Goal: Task Accomplishment & Management: Use online tool/utility

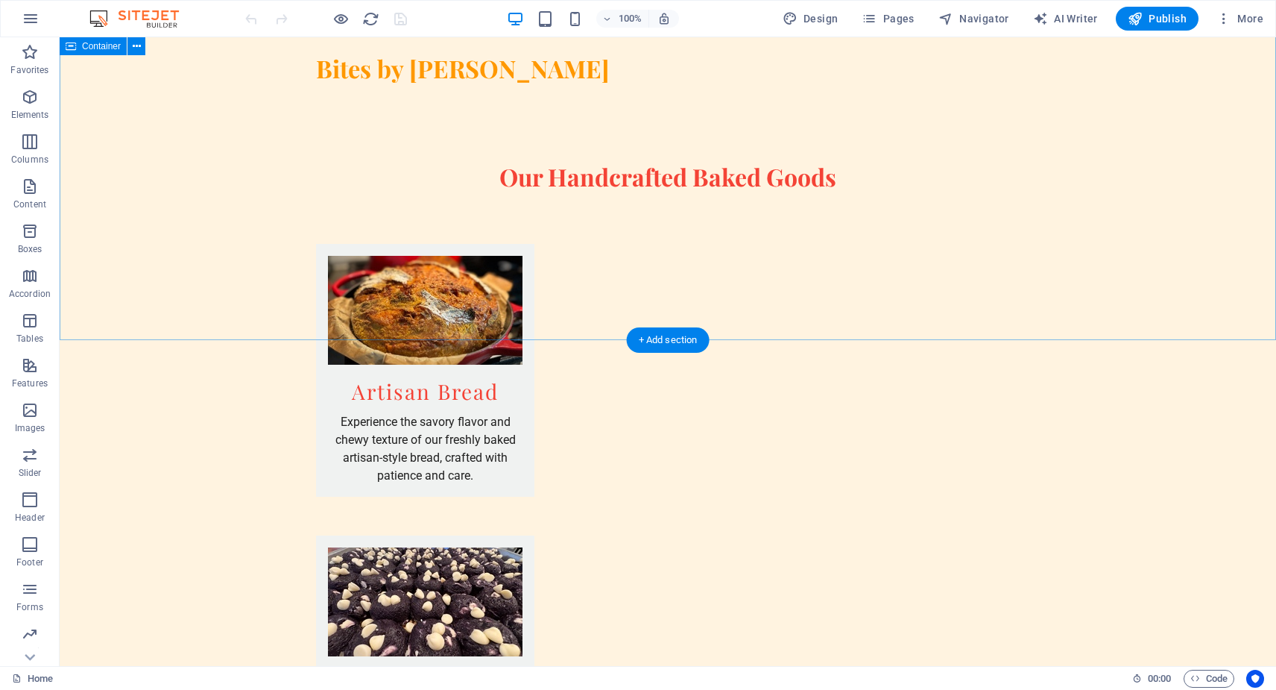
scroll to position [1606, 0]
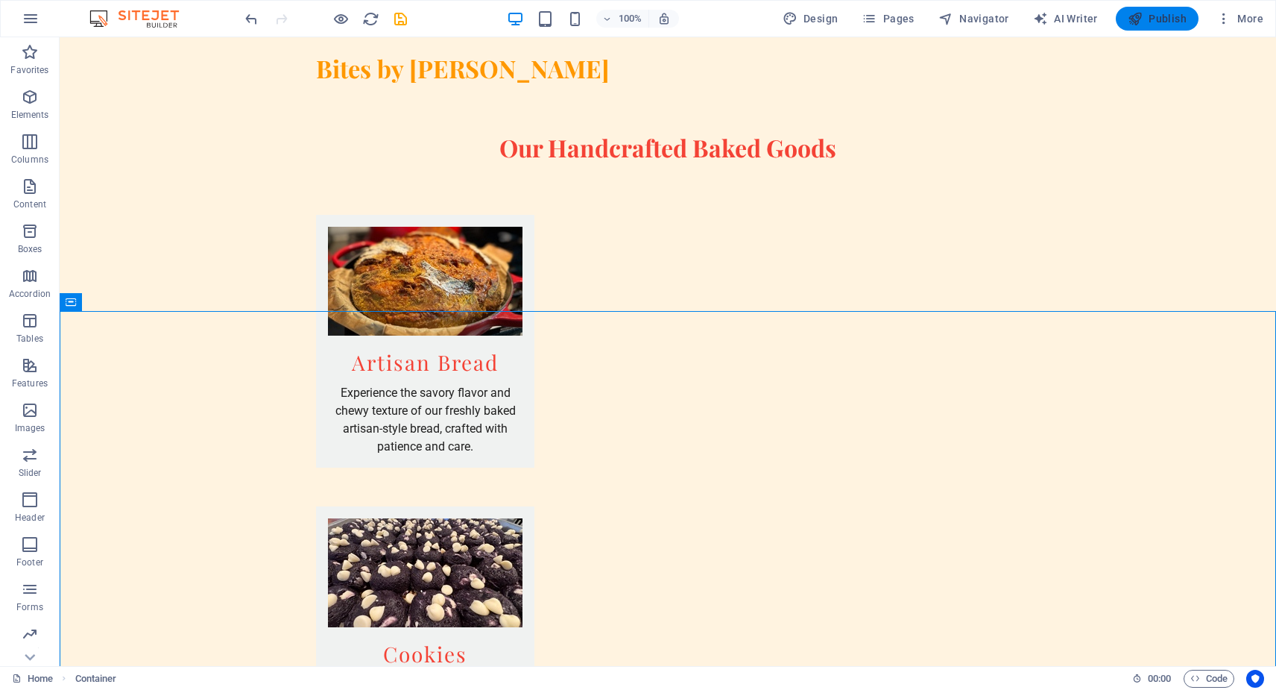
click at [1168, 20] on span "Publish" at bounding box center [1157, 18] width 59 height 15
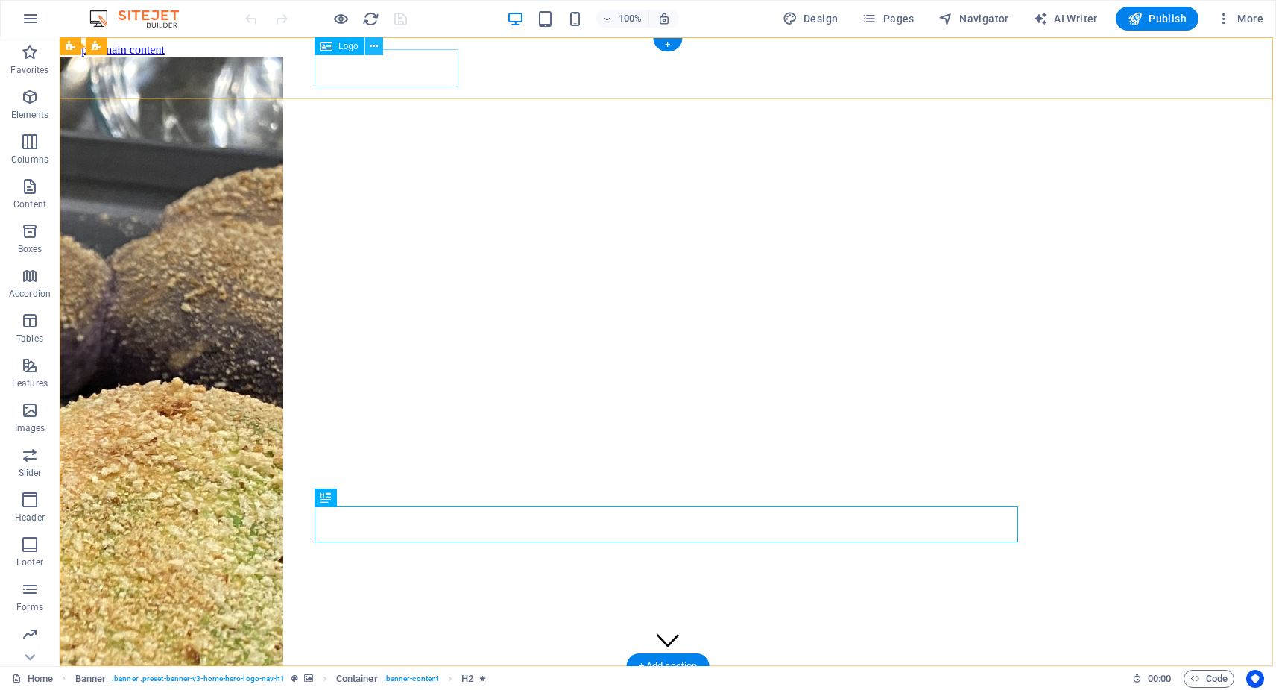
click at [375, 48] on icon at bounding box center [374, 47] width 8 height 16
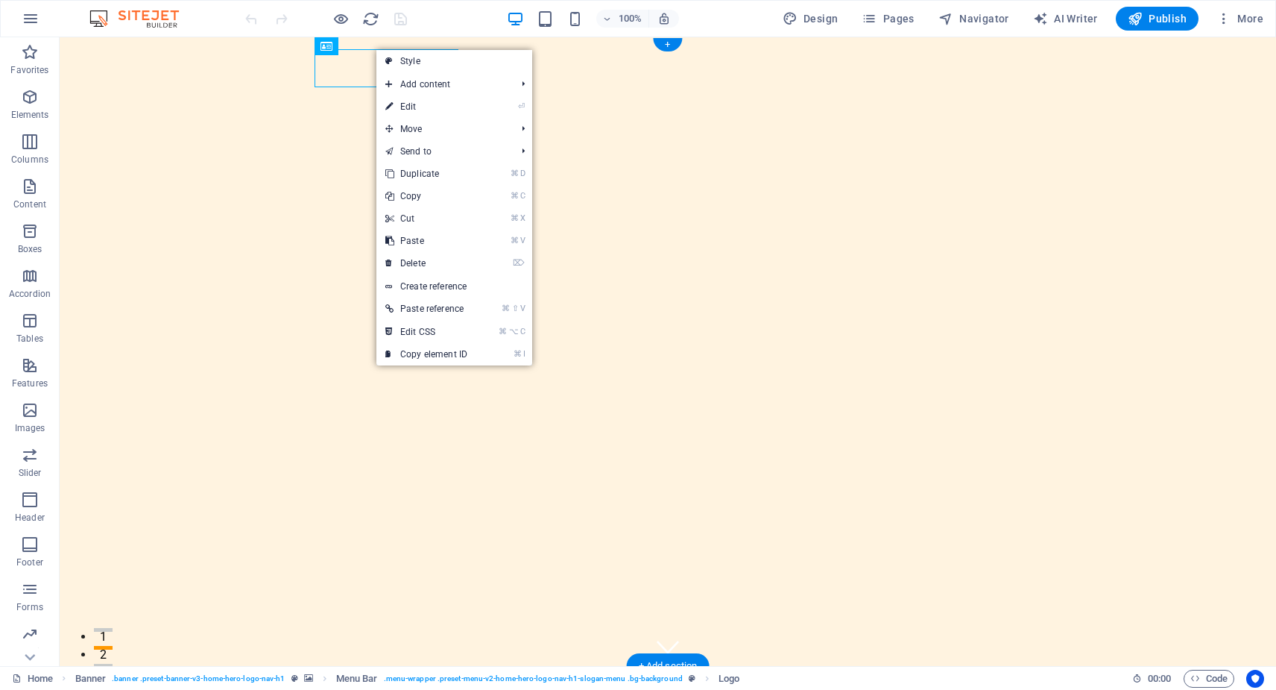
click at [359, 678] on div "Bites by [PERSON_NAME]" at bounding box center [668, 697] width 704 height 39
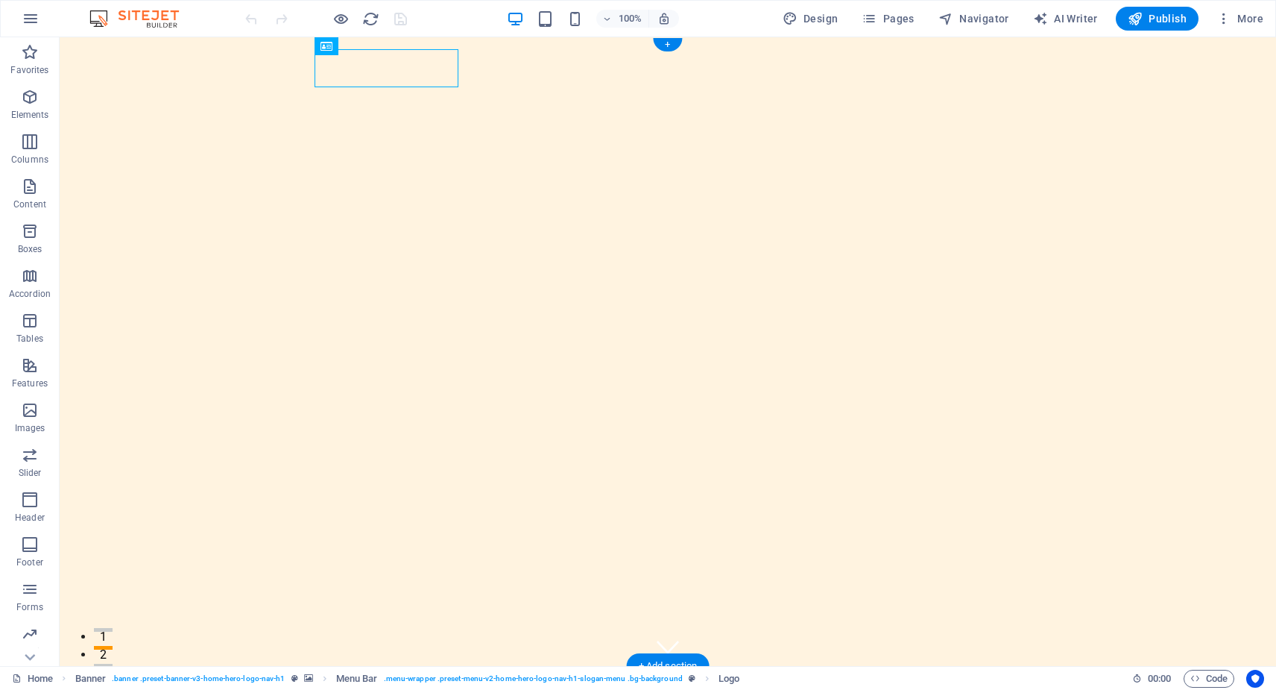
click at [359, 678] on div "Bites by [PERSON_NAME]" at bounding box center [668, 697] width 704 height 39
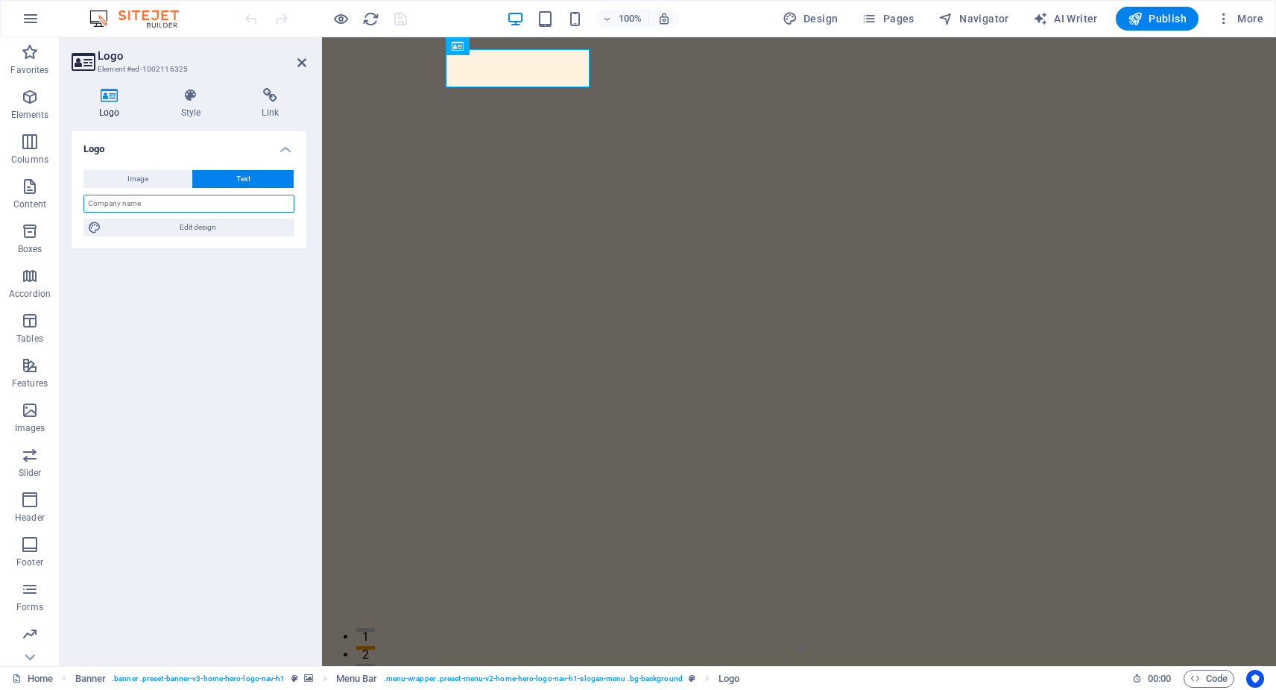
click at [147, 206] on input "text" at bounding box center [188, 204] width 211 height 18
click at [193, 97] on icon at bounding box center [191, 95] width 75 height 15
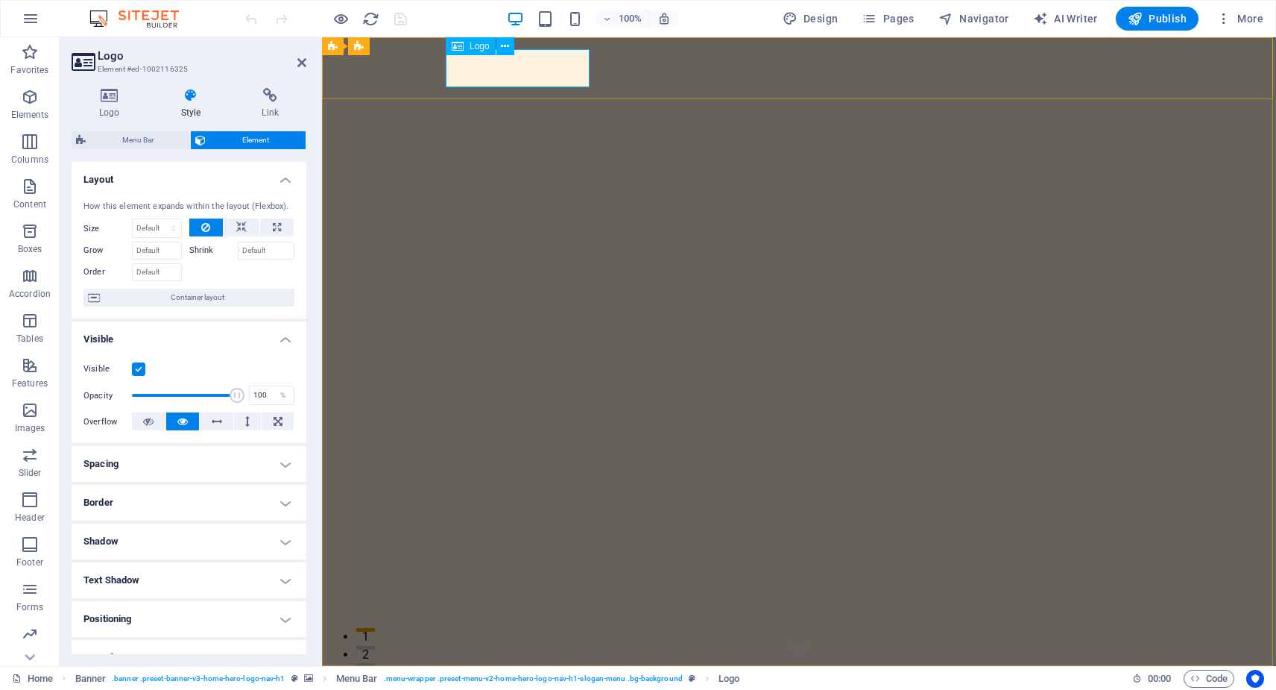
click at [478, 45] on span "Logo" at bounding box center [480, 46] width 20 height 9
click at [504, 45] on icon at bounding box center [505, 47] width 8 height 16
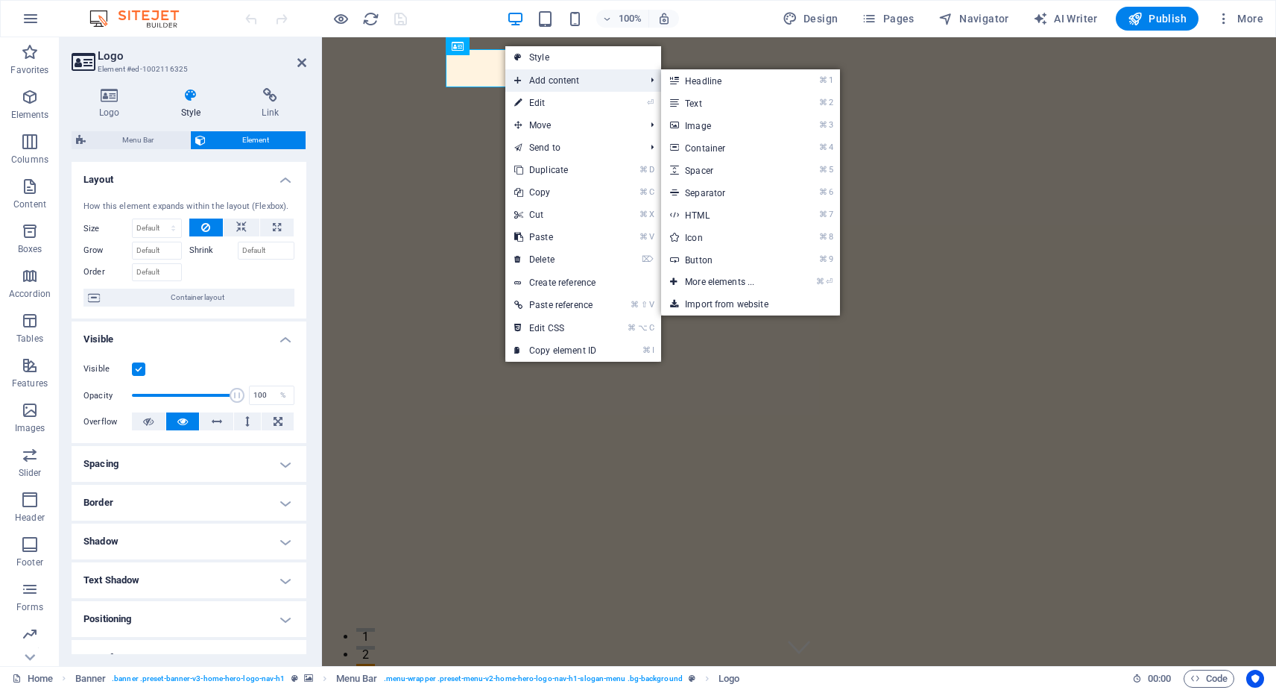
click at [567, 79] on span "Add content" at bounding box center [571, 80] width 133 height 22
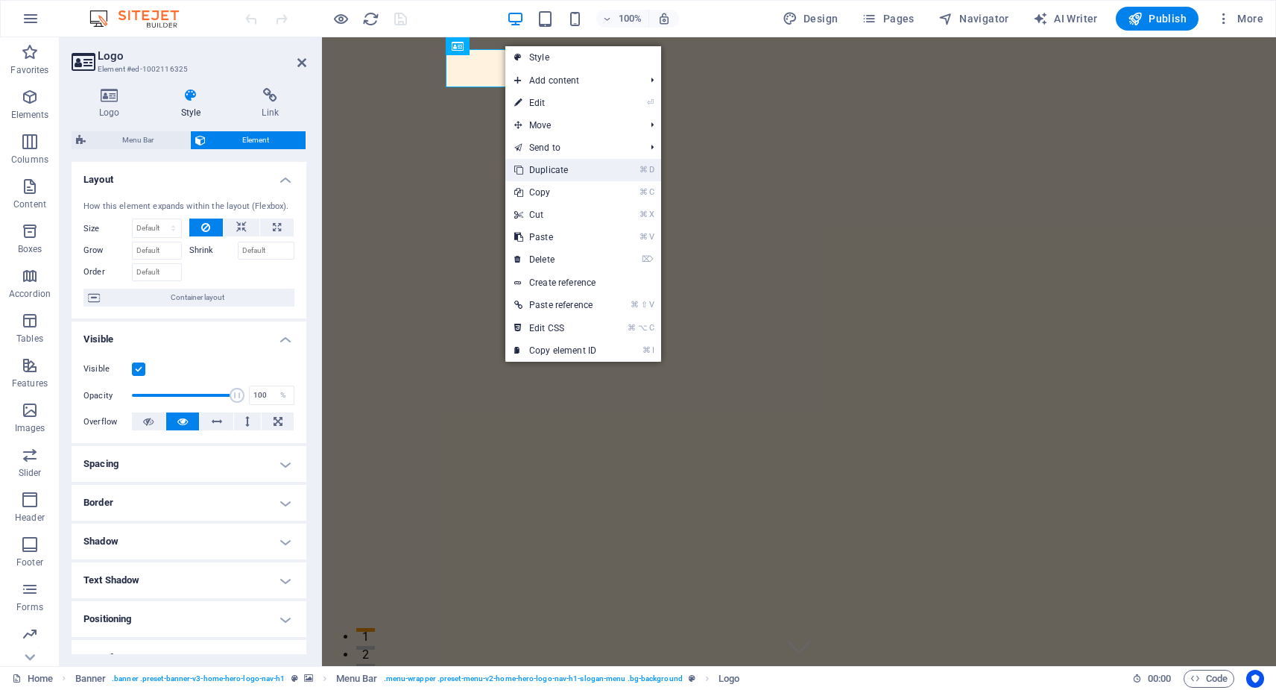
click at [575, 171] on link "⌘ D Duplicate" at bounding box center [555, 170] width 100 height 22
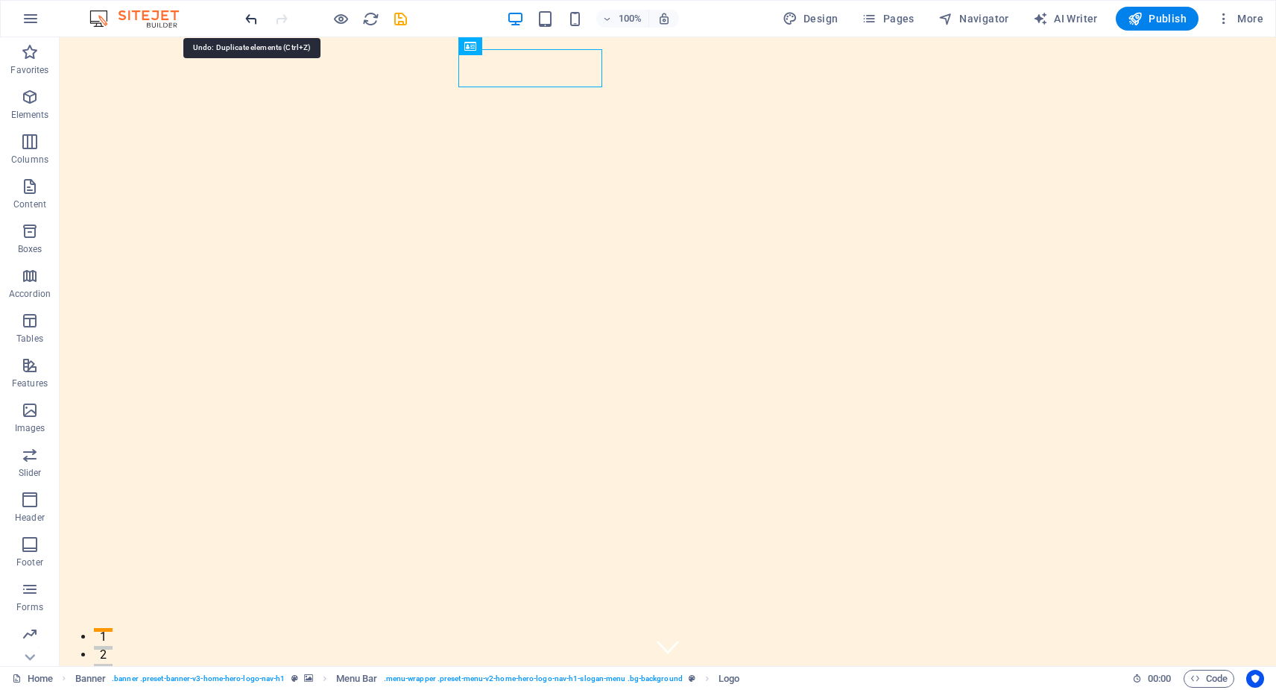
click at [250, 14] on icon "undo" at bounding box center [251, 18] width 17 height 17
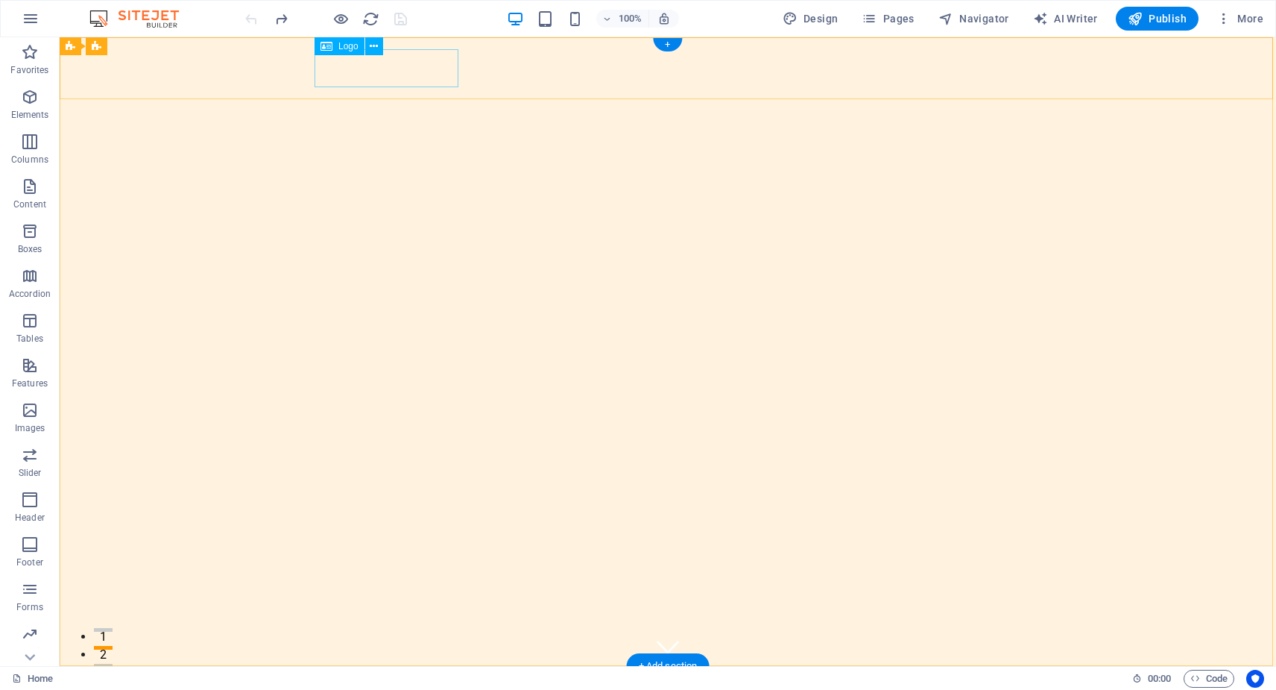
click at [408, 678] on div "Bites by [PERSON_NAME]" at bounding box center [668, 697] width 704 height 39
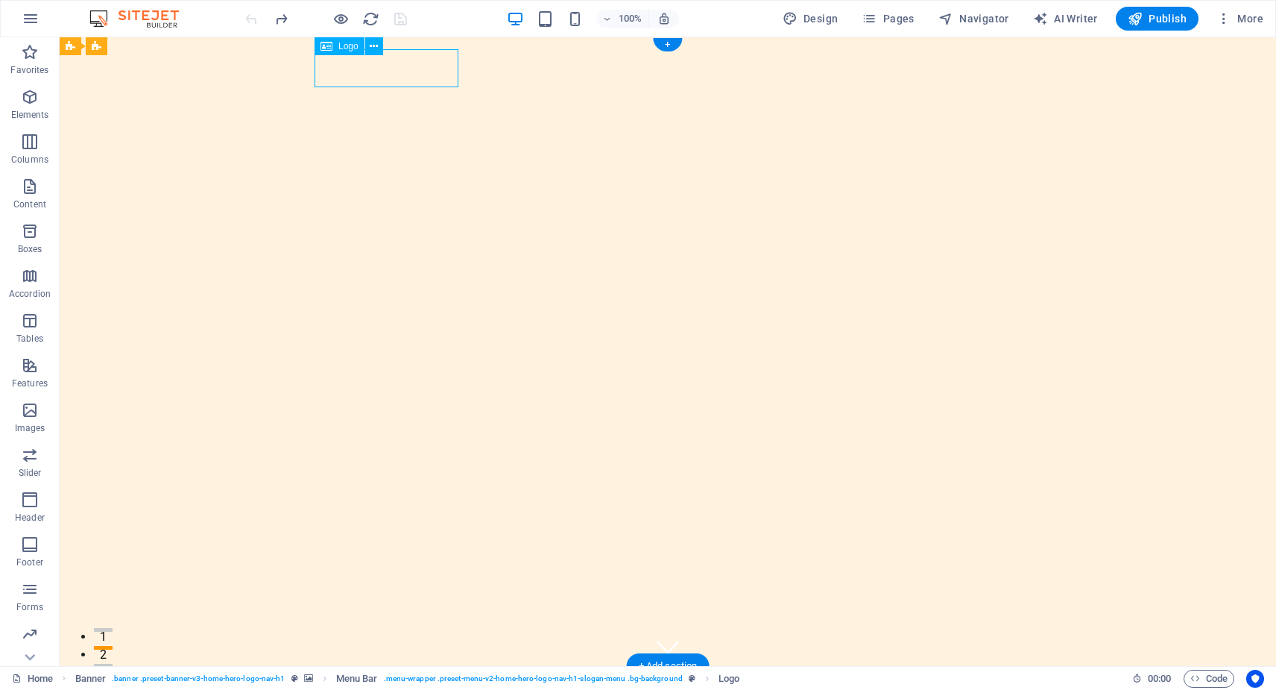
click at [408, 678] on div "Bites by [PERSON_NAME]" at bounding box center [668, 697] width 704 height 39
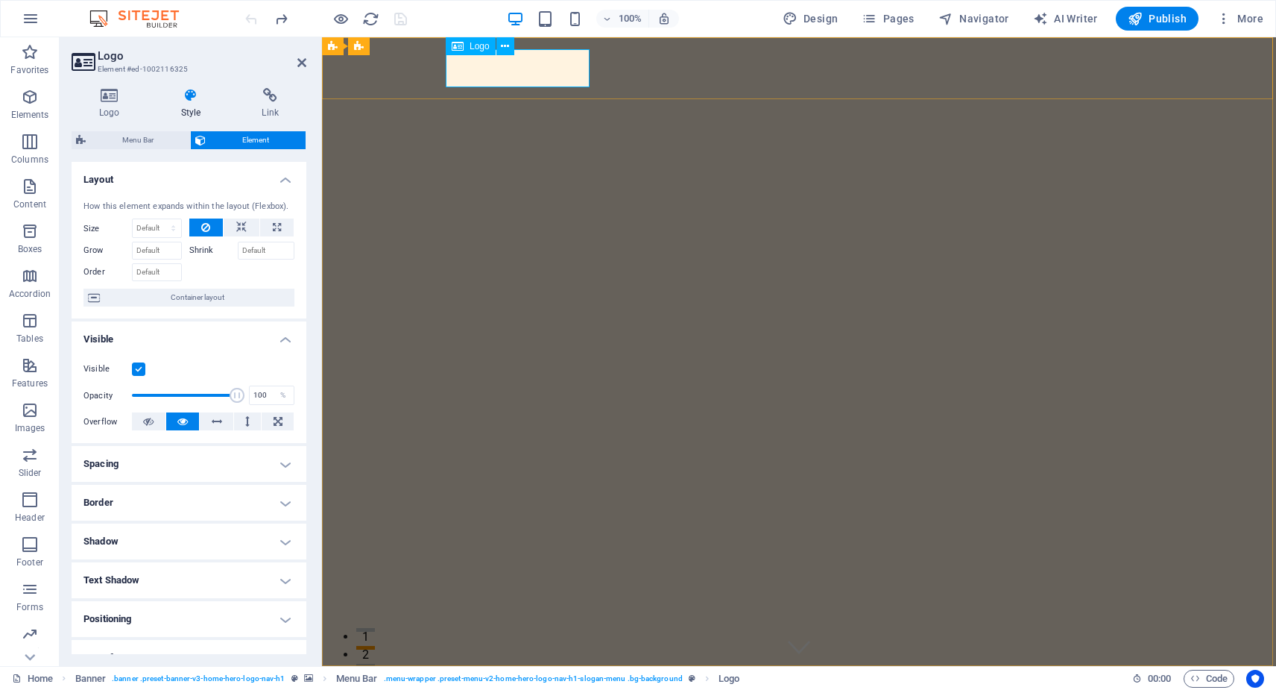
click at [485, 48] on span "Logo" at bounding box center [480, 46] width 20 height 9
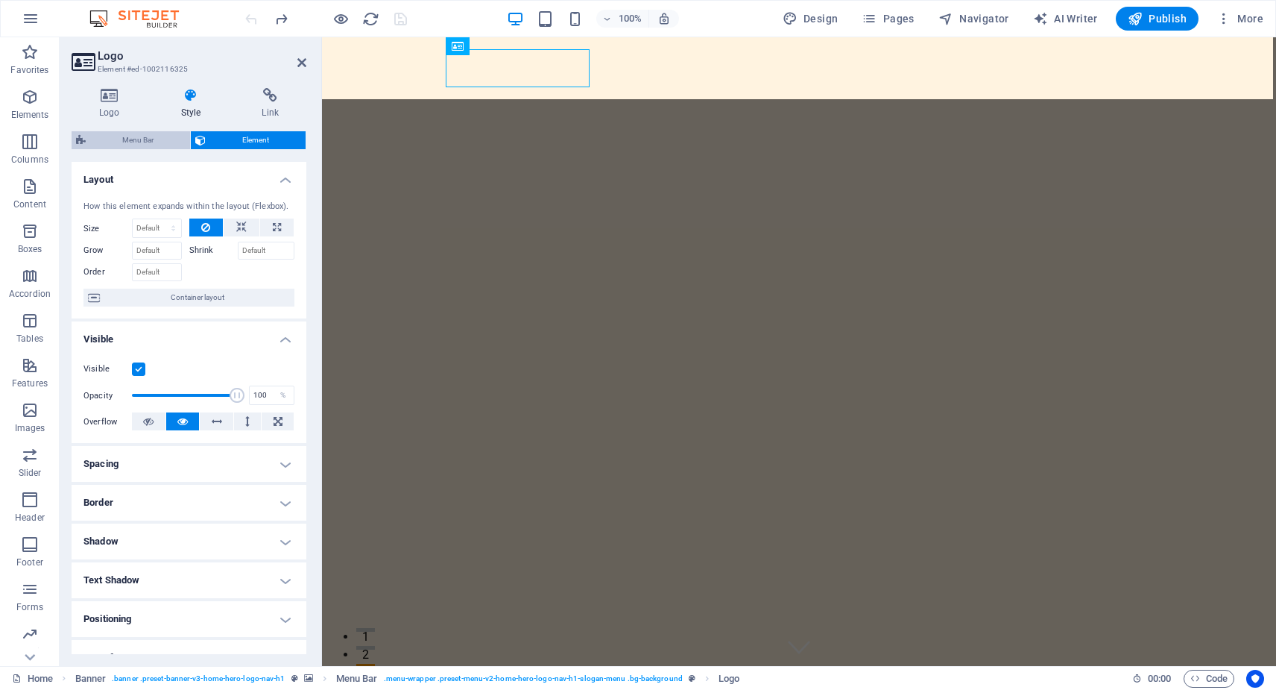
click at [142, 139] on span "Menu Bar" at bounding box center [137, 140] width 95 height 18
select select "rem"
select select "preset-menu-v2-home-hero-logo-nav-h1-slogan-menu"
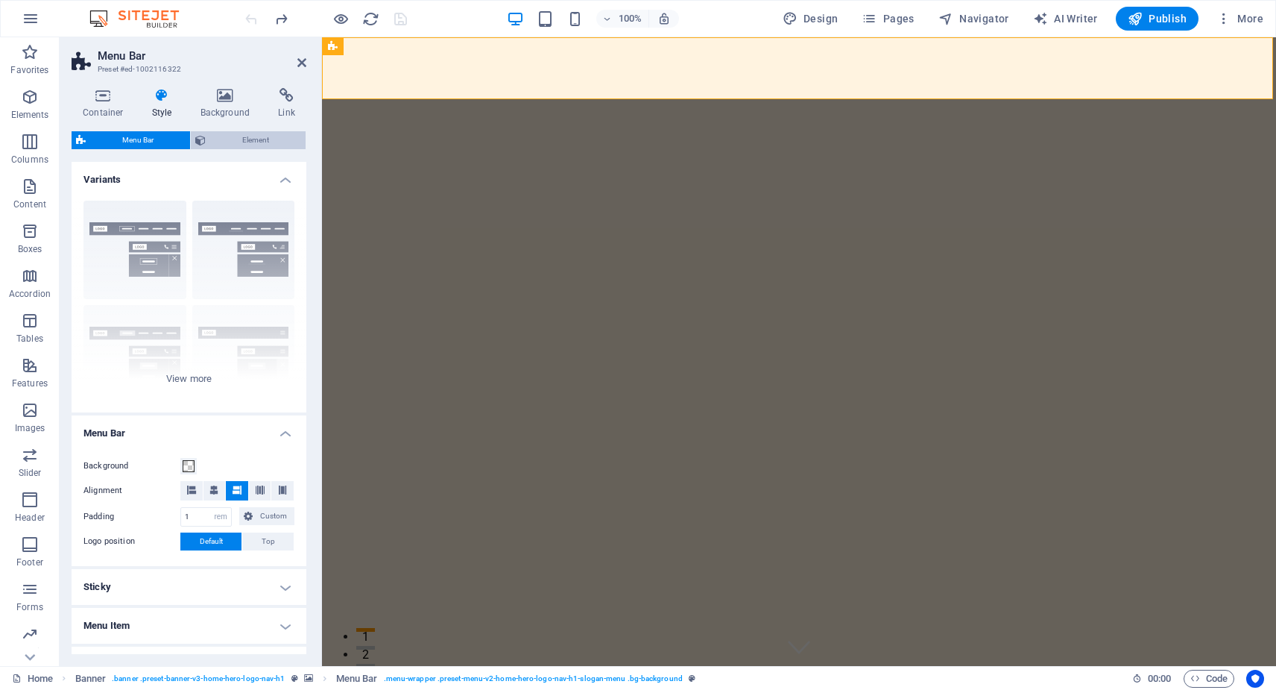
click at [249, 143] on span "Element" at bounding box center [255, 140] width 91 height 18
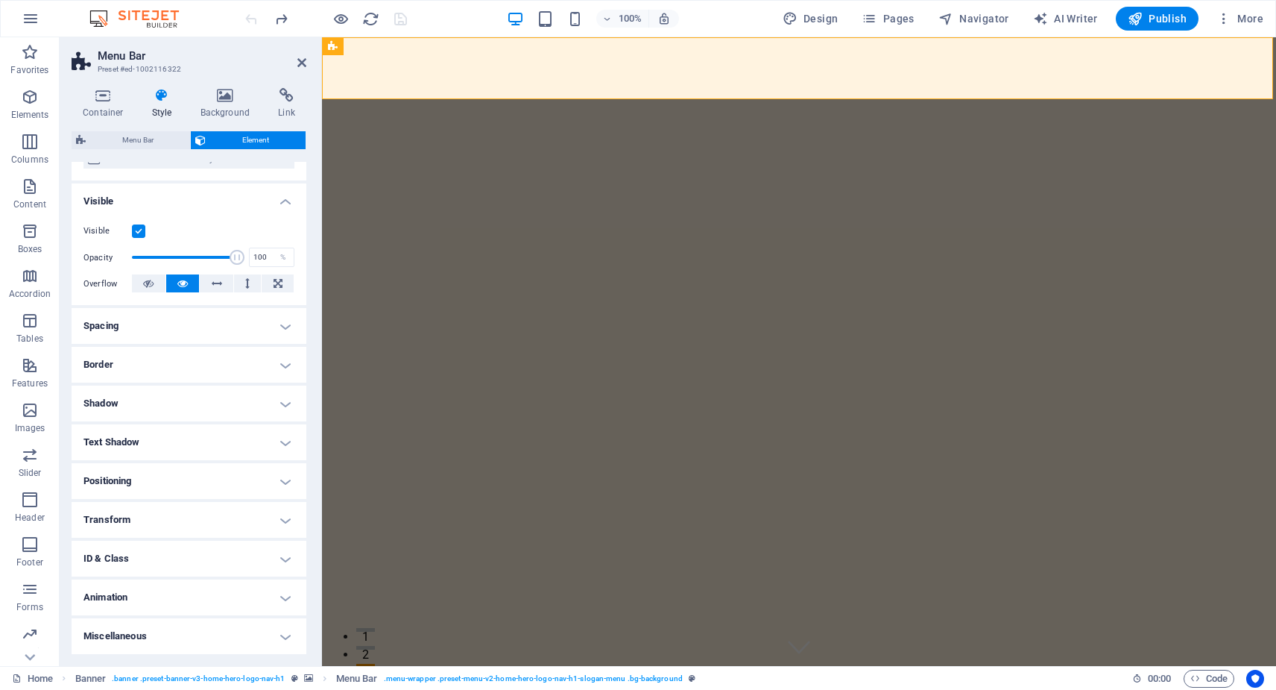
scroll to position [137, 0]
click at [283, 599] on h4 "Animation" at bounding box center [189, 598] width 235 height 36
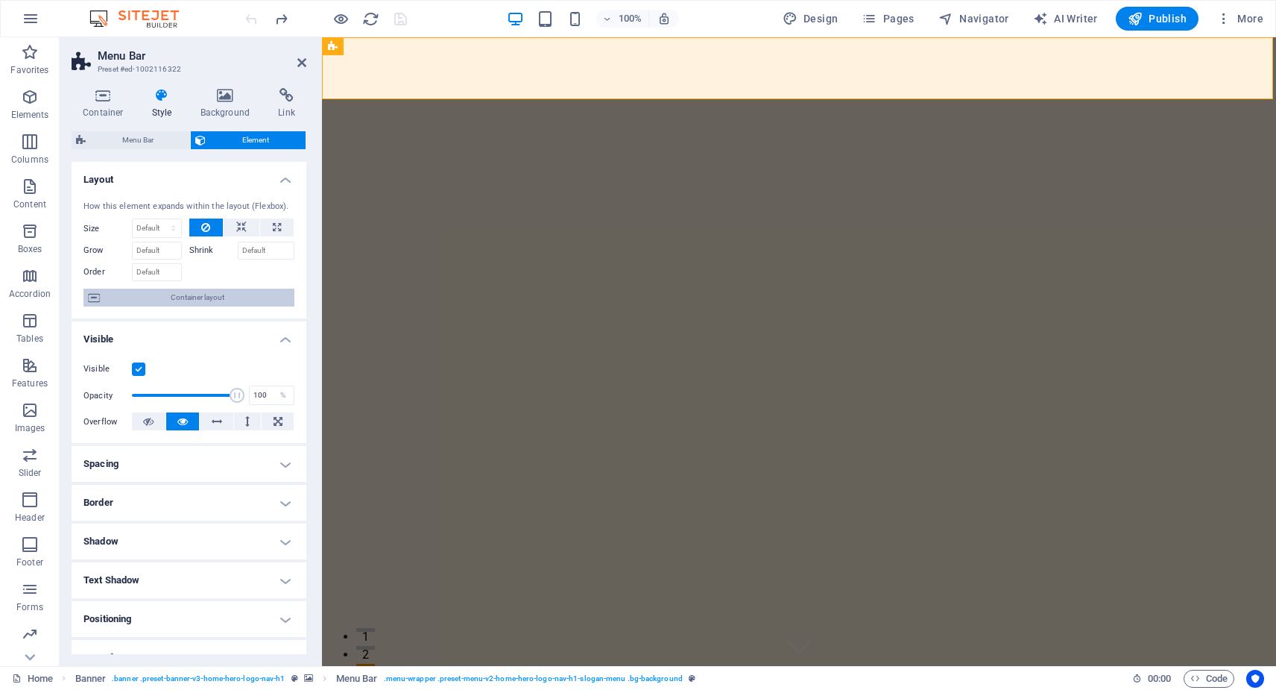
scroll to position [0, 0]
click at [226, 99] on icon at bounding box center [225, 95] width 72 height 15
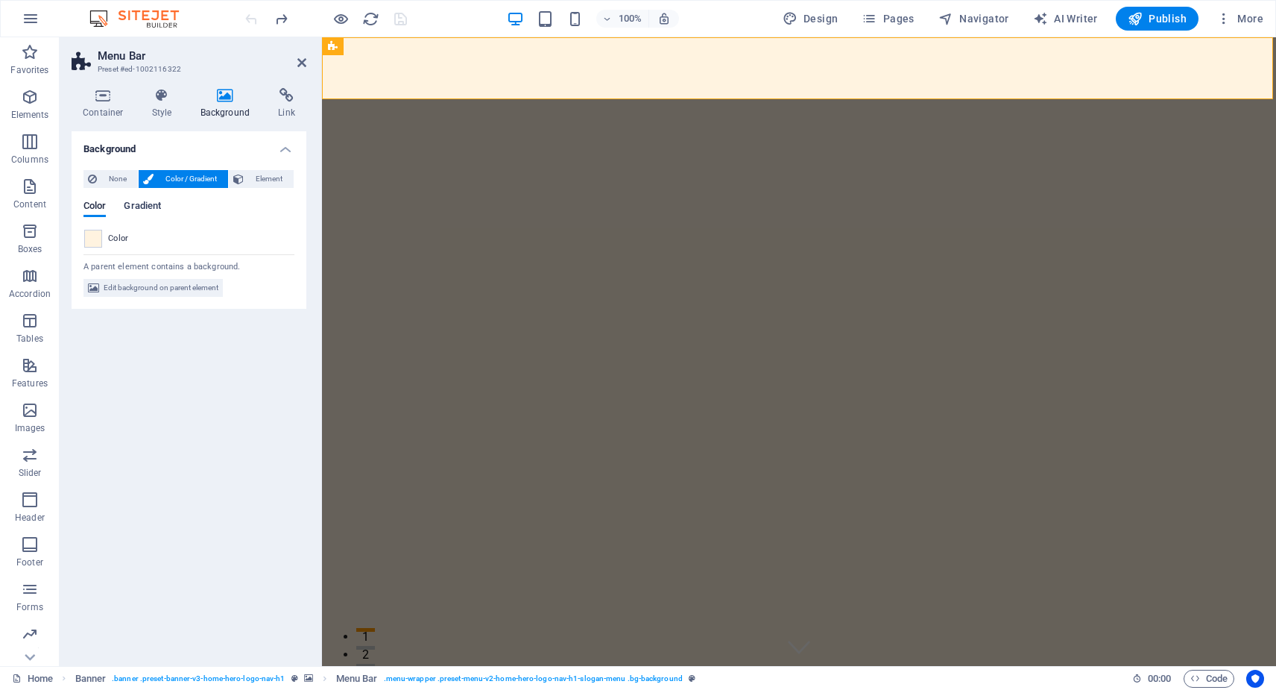
click at [150, 203] on span "Gradient" at bounding box center [142, 207] width 37 height 21
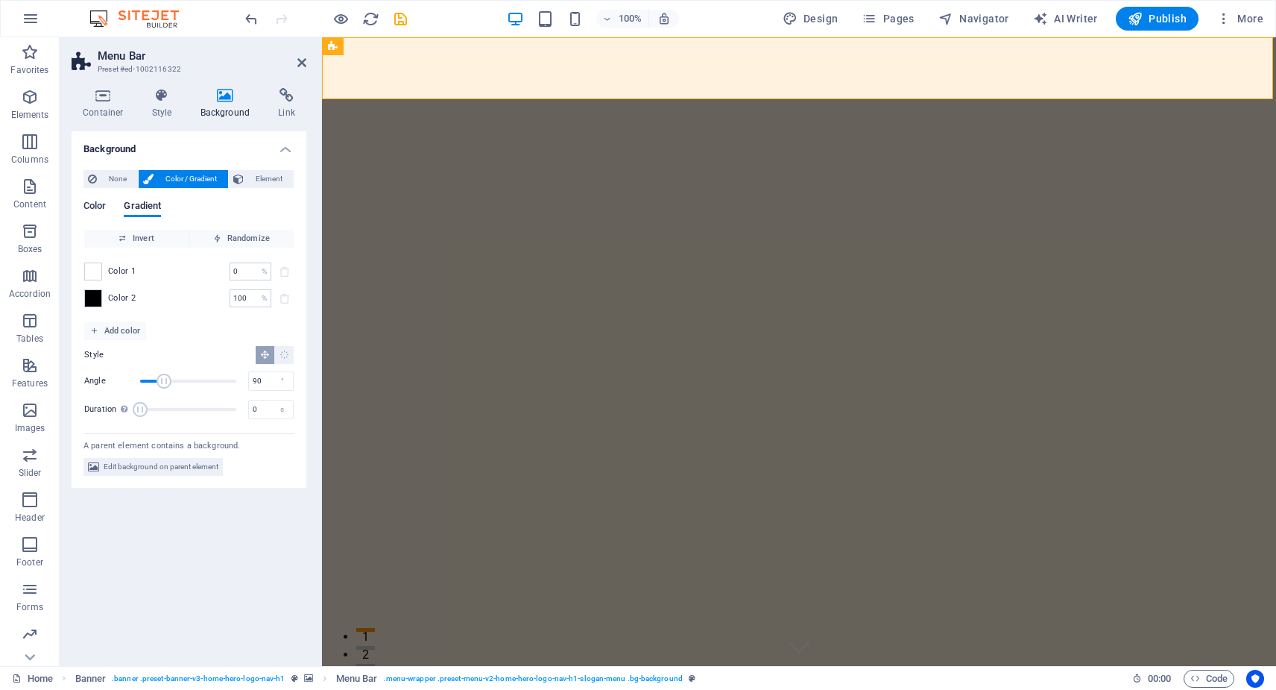
click at [99, 208] on span "Color" at bounding box center [94, 207] width 22 height 21
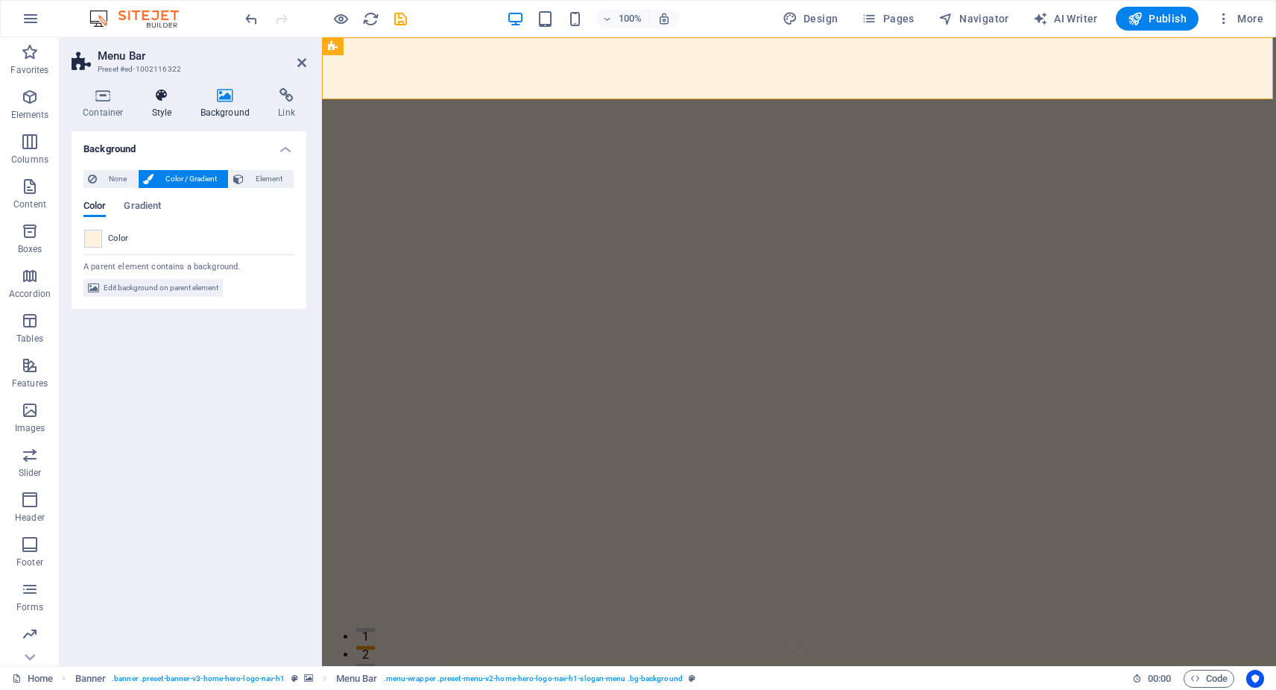
click at [163, 99] on icon at bounding box center [162, 95] width 42 height 15
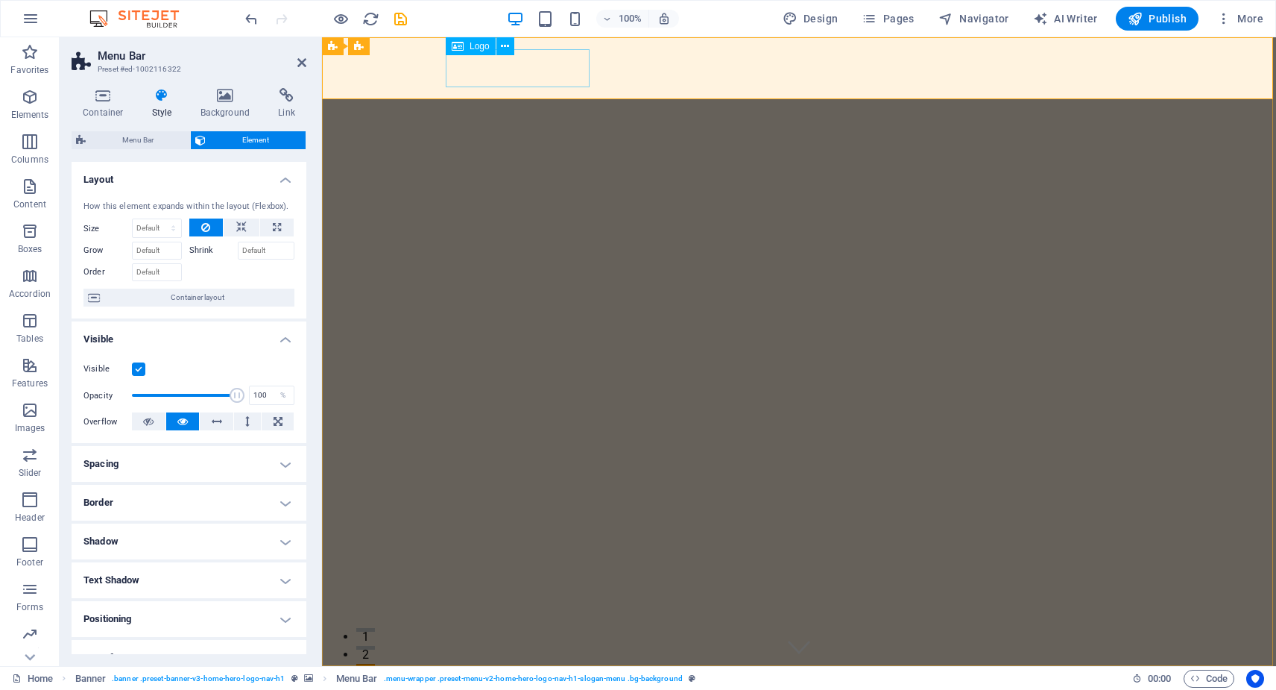
click at [470, 46] on span "Logo" at bounding box center [480, 46] width 20 height 9
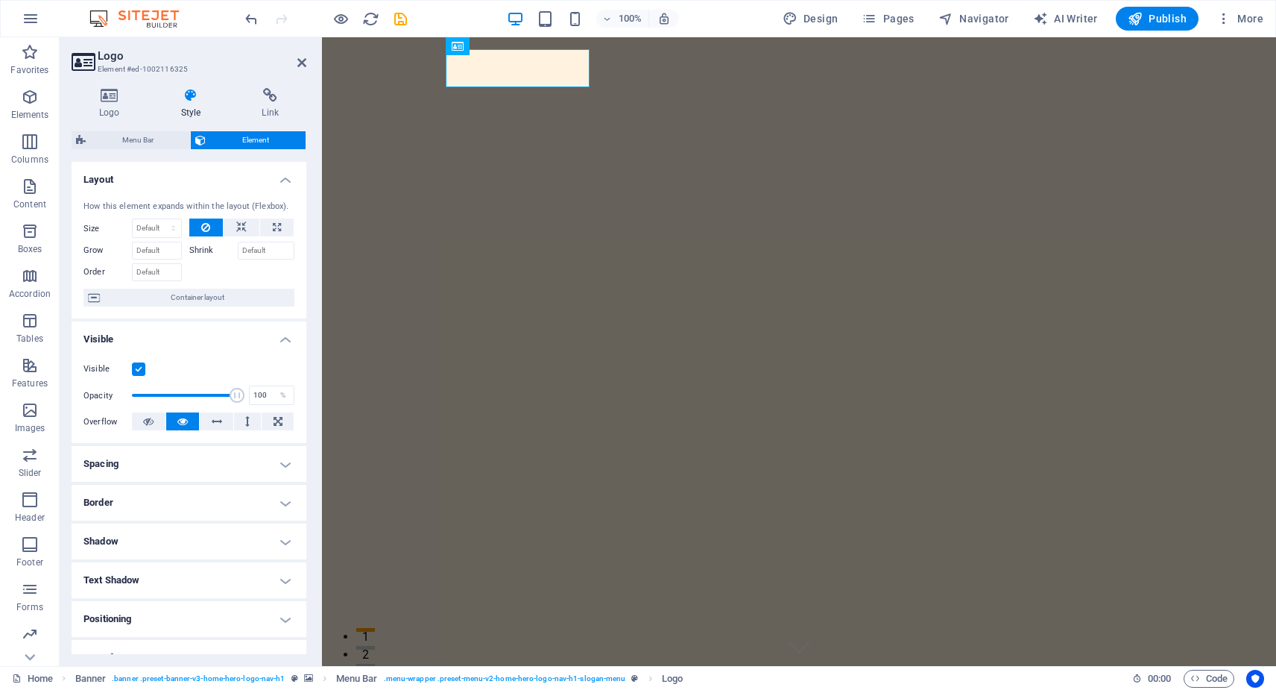
click at [282, 178] on h4 "Layout" at bounding box center [189, 175] width 235 height 27
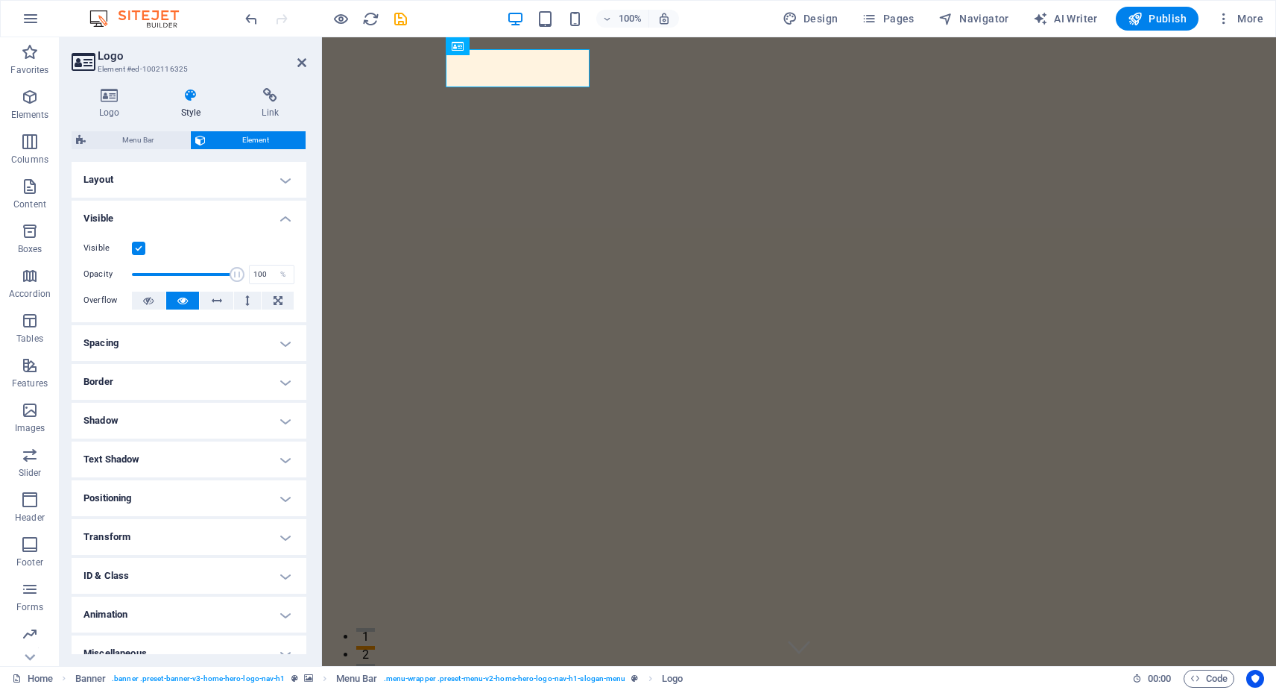
click at [285, 220] on h4 "Visible" at bounding box center [189, 214] width 235 height 27
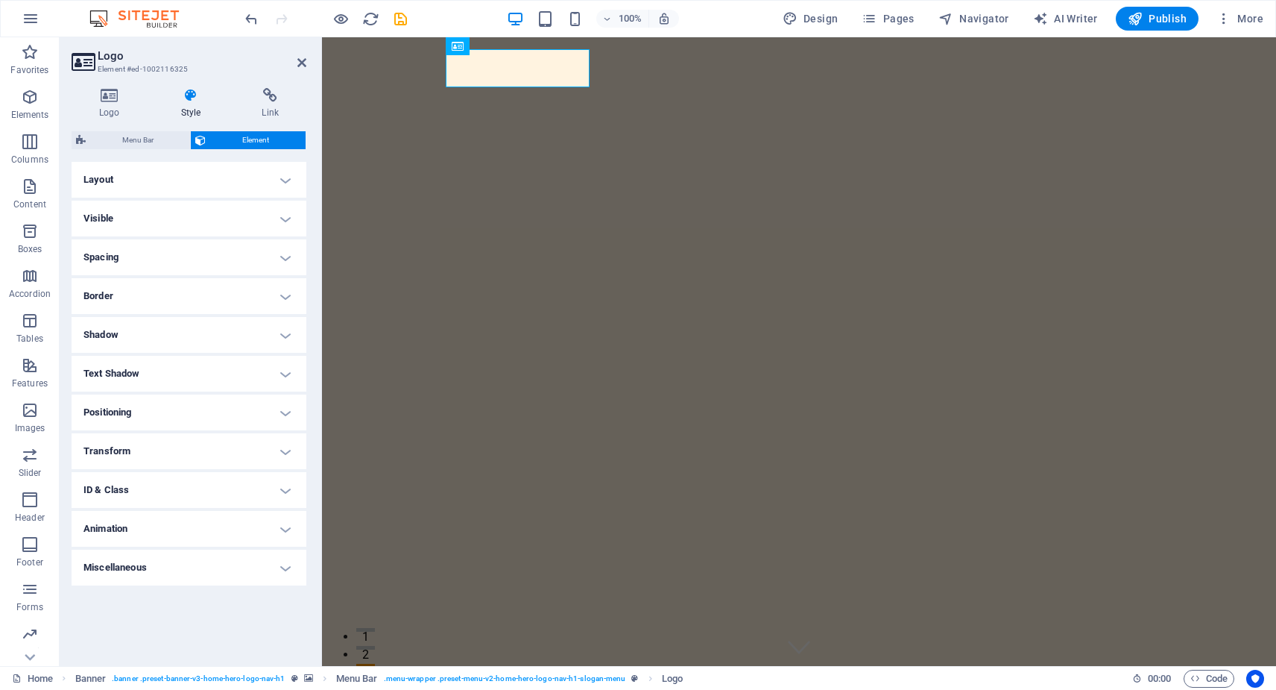
click at [285, 332] on h4 "Shadow" at bounding box center [189, 335] width 235 height 36
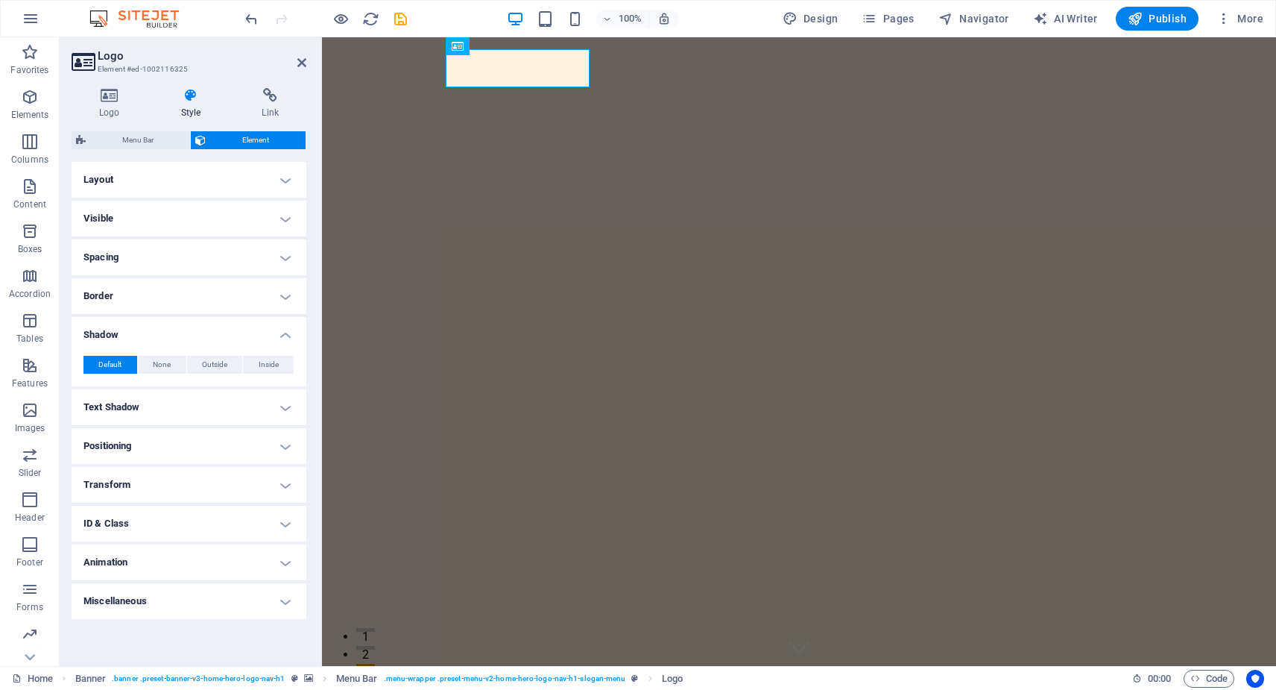
click at [285, 332] on h4 "Shadow" at bounding box center [189, 330] width 235 height 27
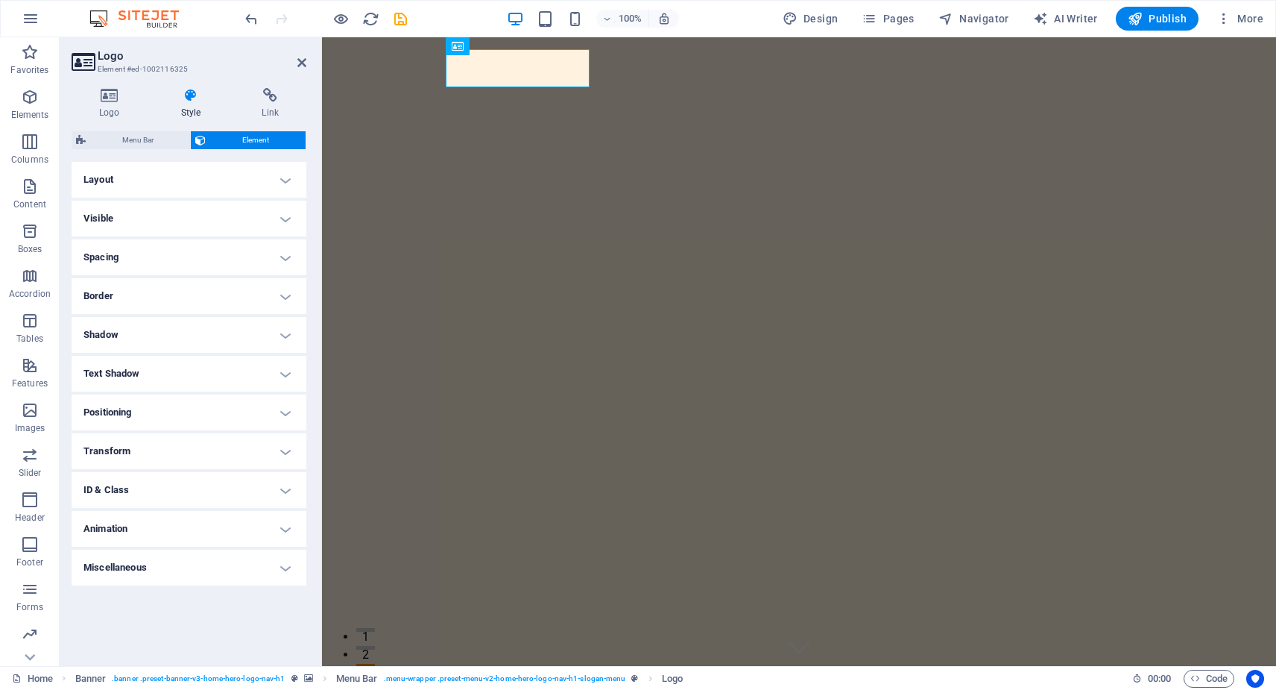
click at [286, 367] on h4 "Text Shadow" at bounding box center [189, 374] width 235 height 36
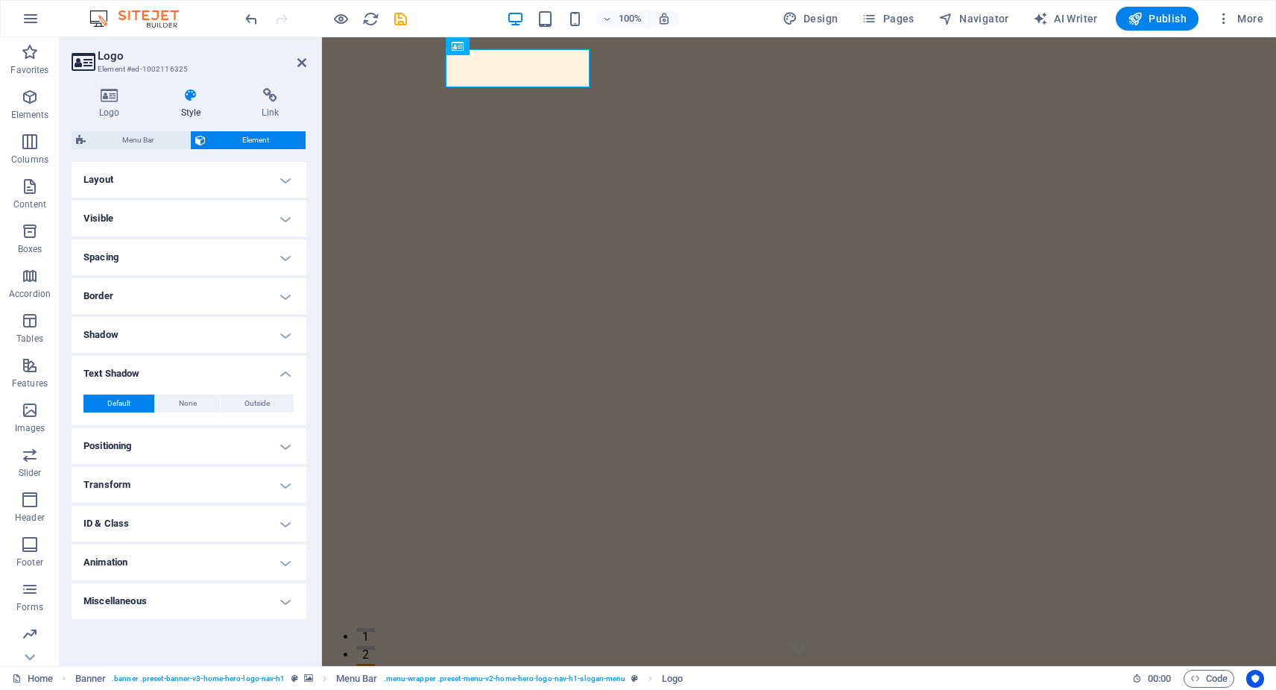
click at [286, 367] on h4 "Text Shadow" at bounding box center [189, 369] width 235 height 27
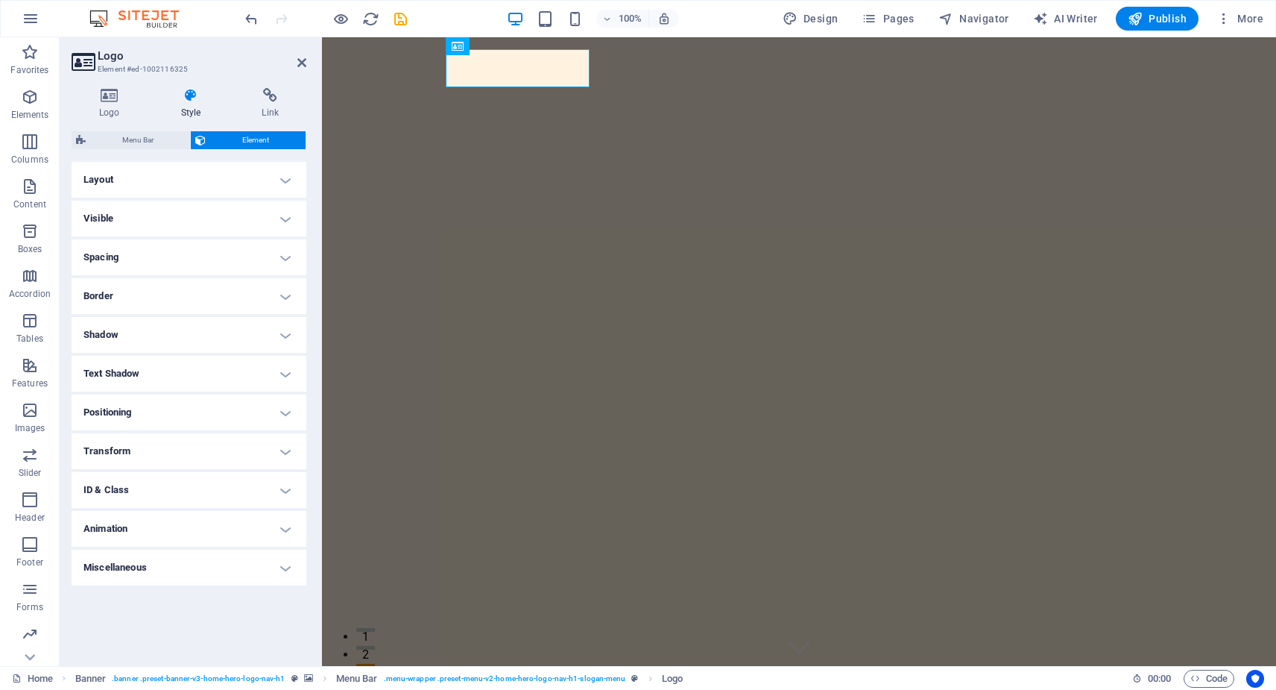
click at [286, 411] on h4 "Positioning" at bounding box center [189, 412] width 235 height 36
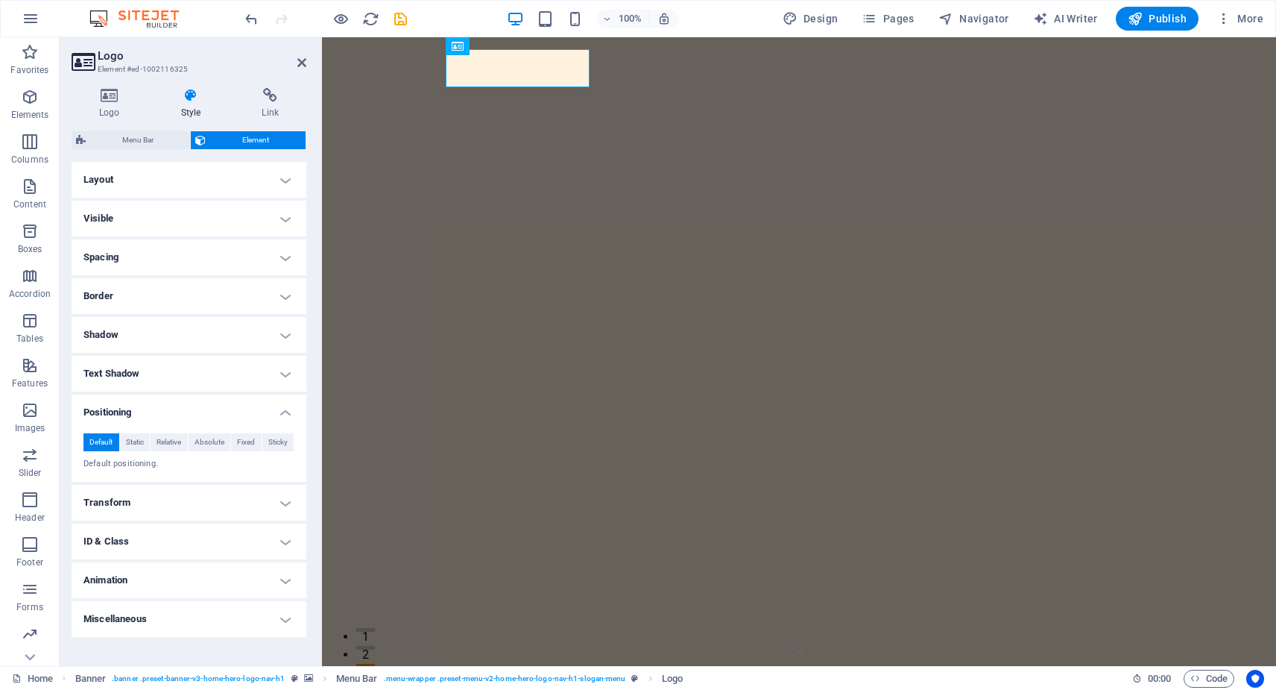
click at [286, 411] on h4 "Positioning" at bounding box center [189, 407] width 235 height 27
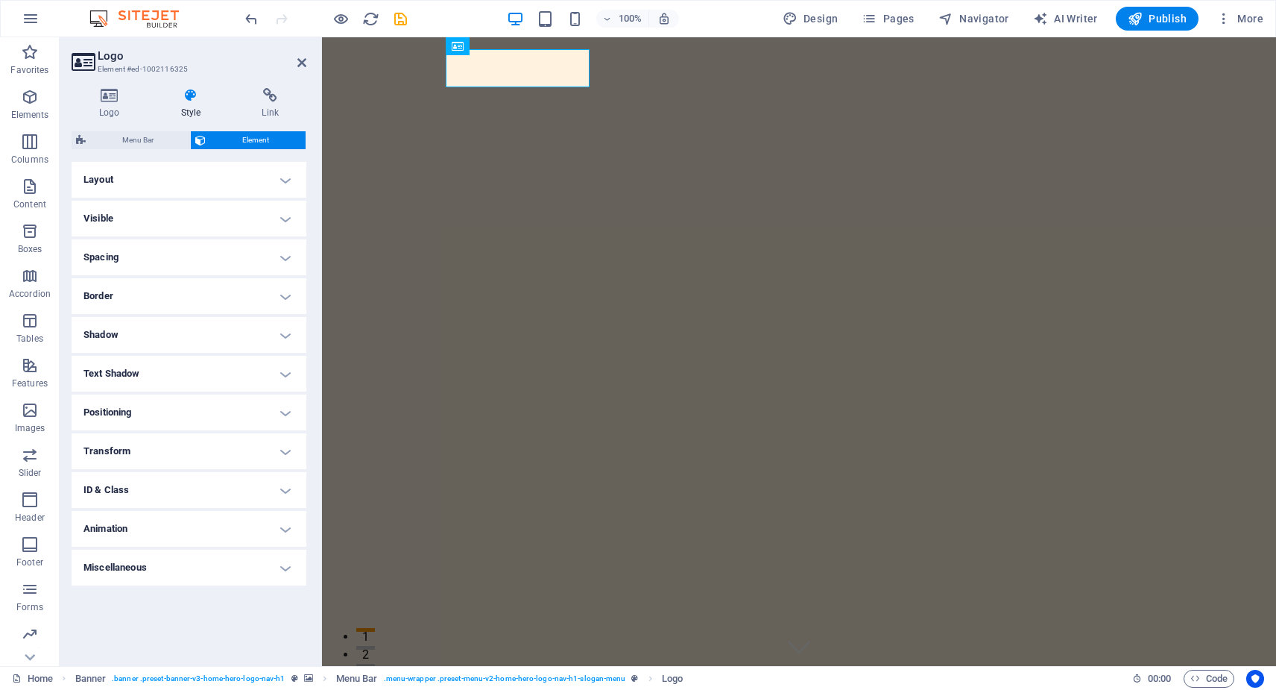
click at [285, 448] on h4 "Transform" at bounding box center [189, 451] width 235 height 36
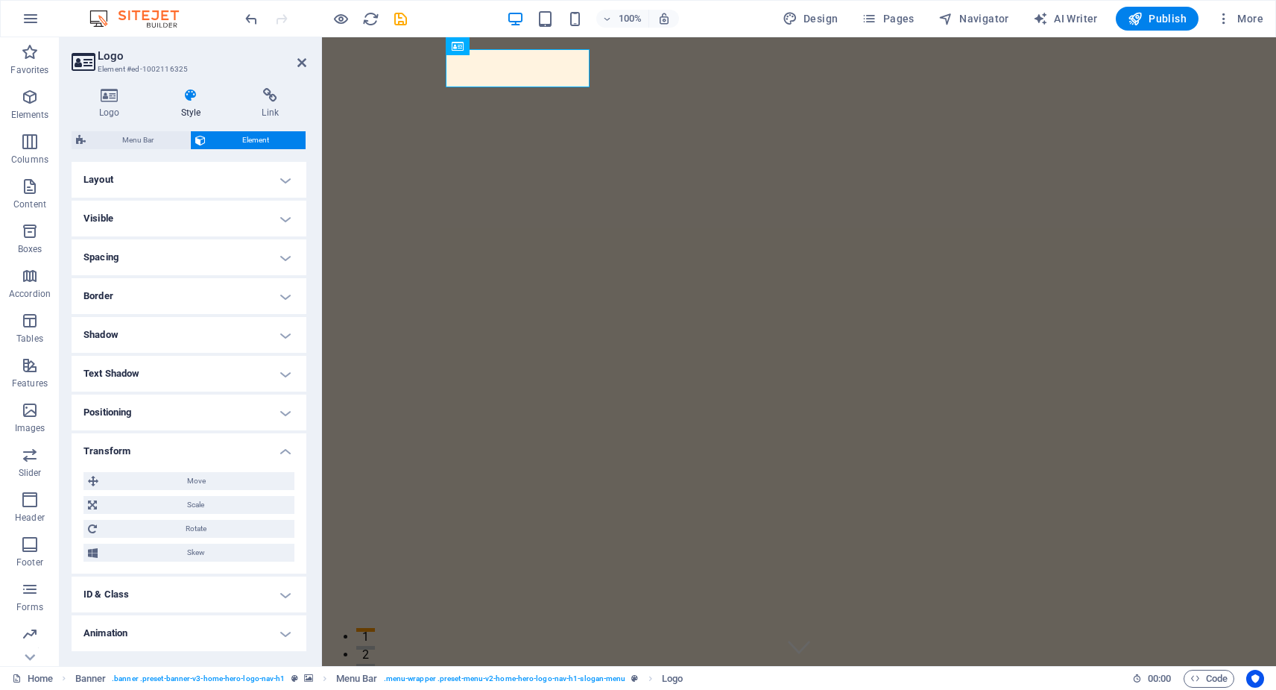
click at [285, 448] on h4 "Transform" at bounding box center [189, 446] width 235 height 27
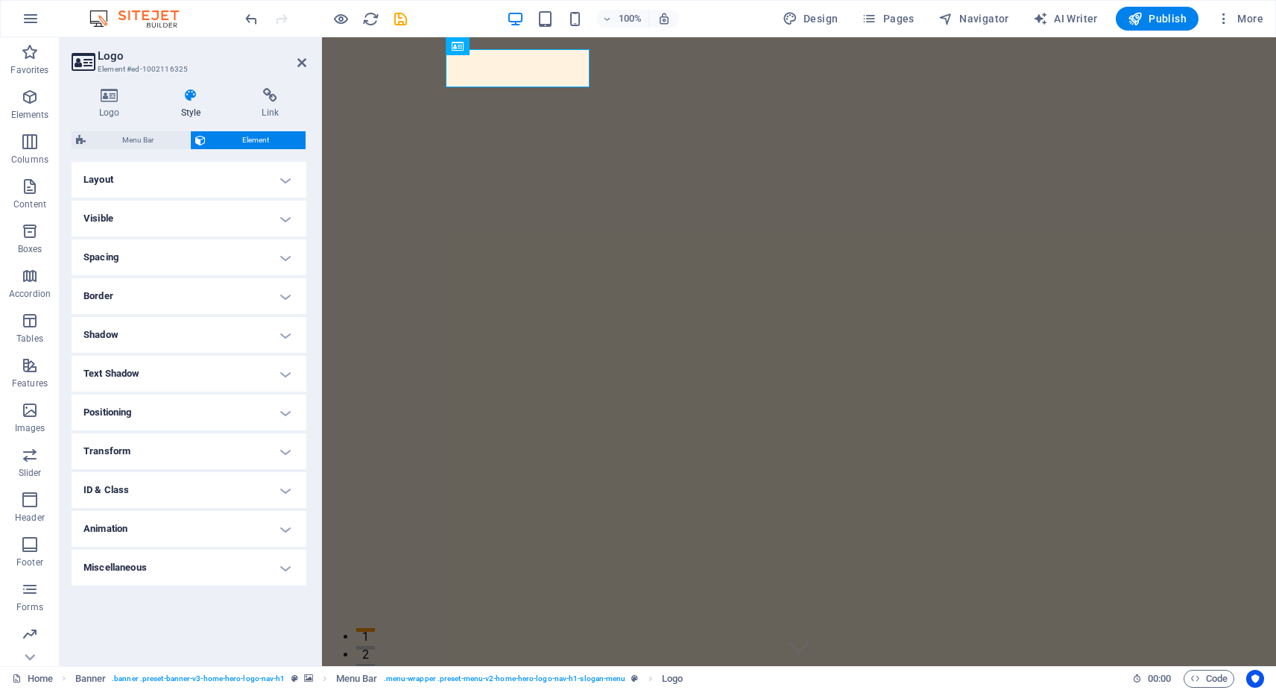
click at [290, 525] on h4 "Animation" at bounding box center [189, 529] width 235 height 36
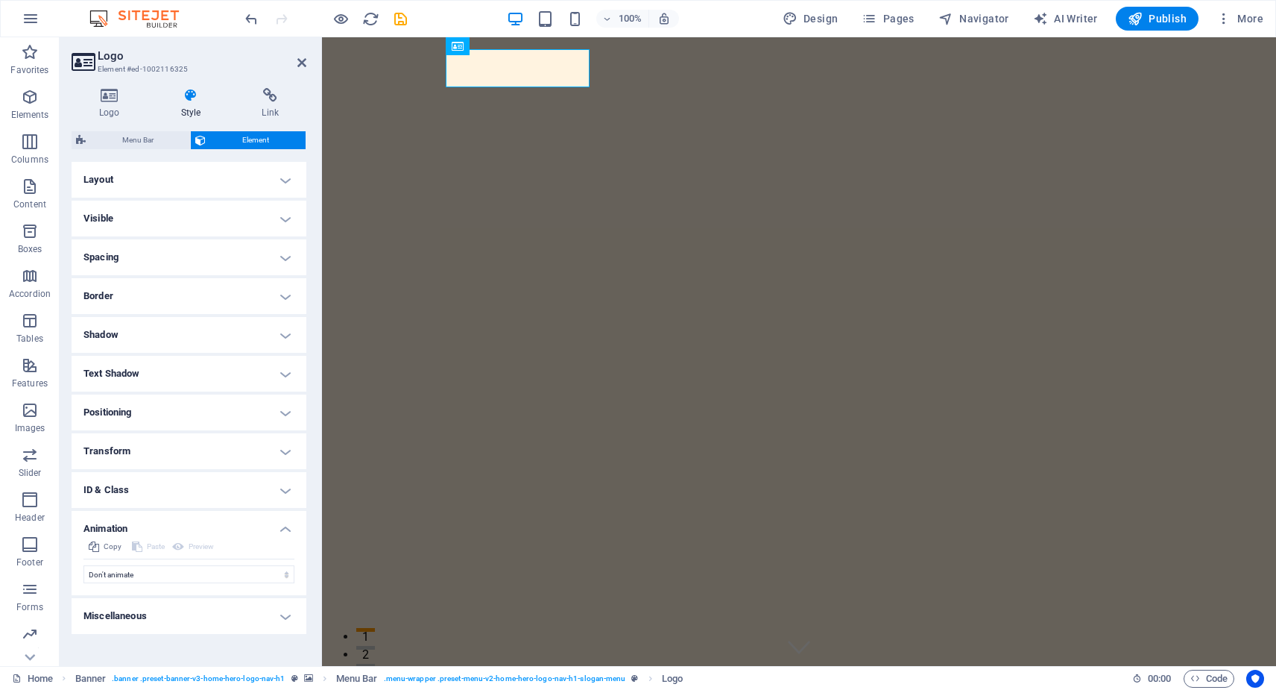
click at [290, 525] on h4 "Animation" at bounding box center [189, 524] width 235 height 27
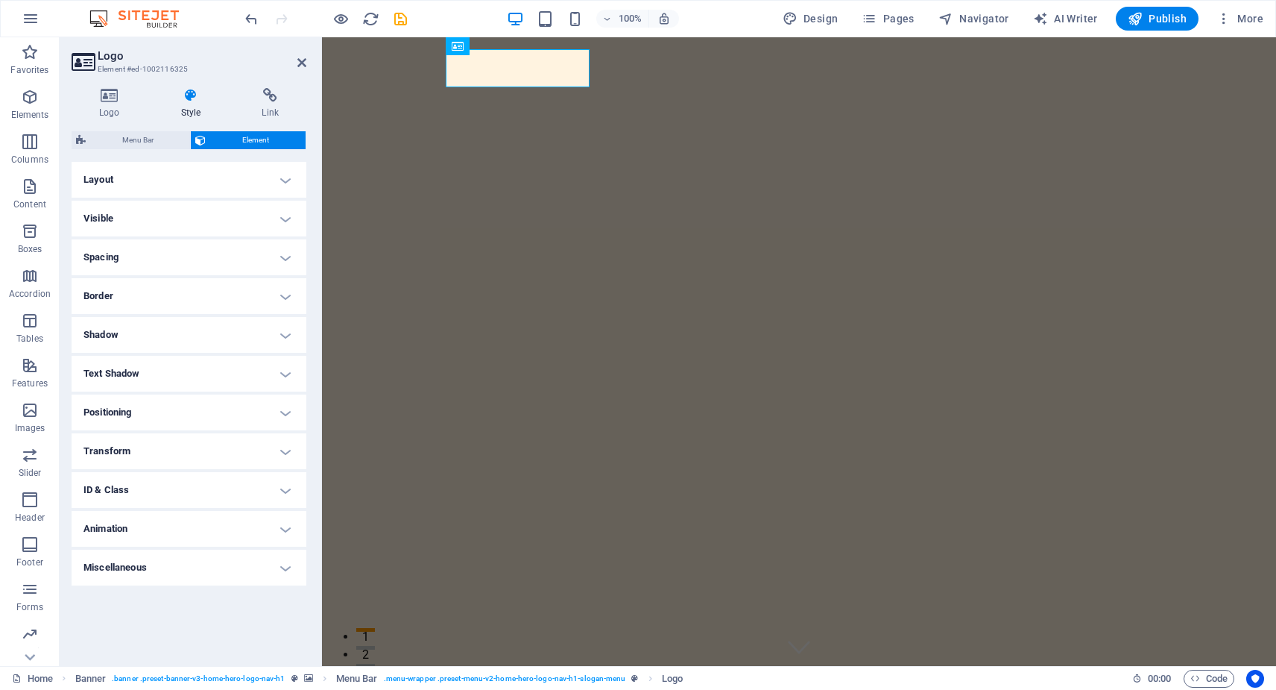
click at [286, 566] on h4 "Miscellaneous" at bounding box center [189, 567] width 235 height 36
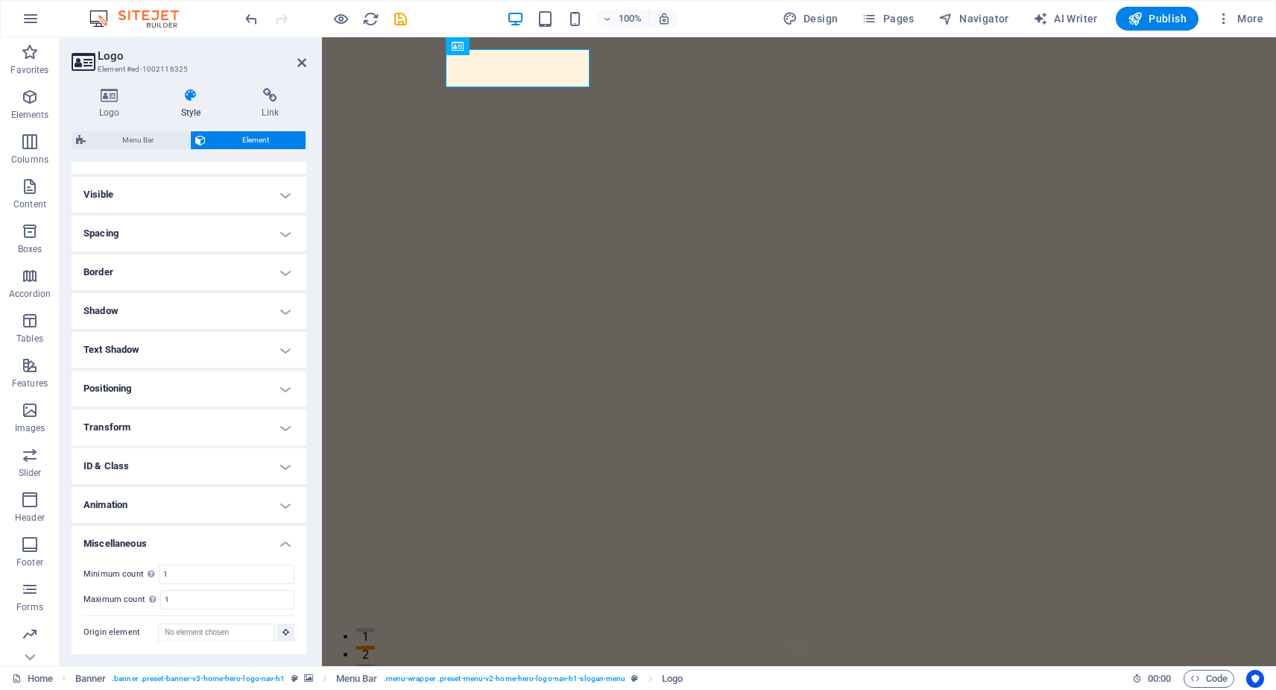
scroll to position [23, 0]
click at [282, 539] on h4 "Miscellaneous" at bounding box center [189, 539] width 235 height 27
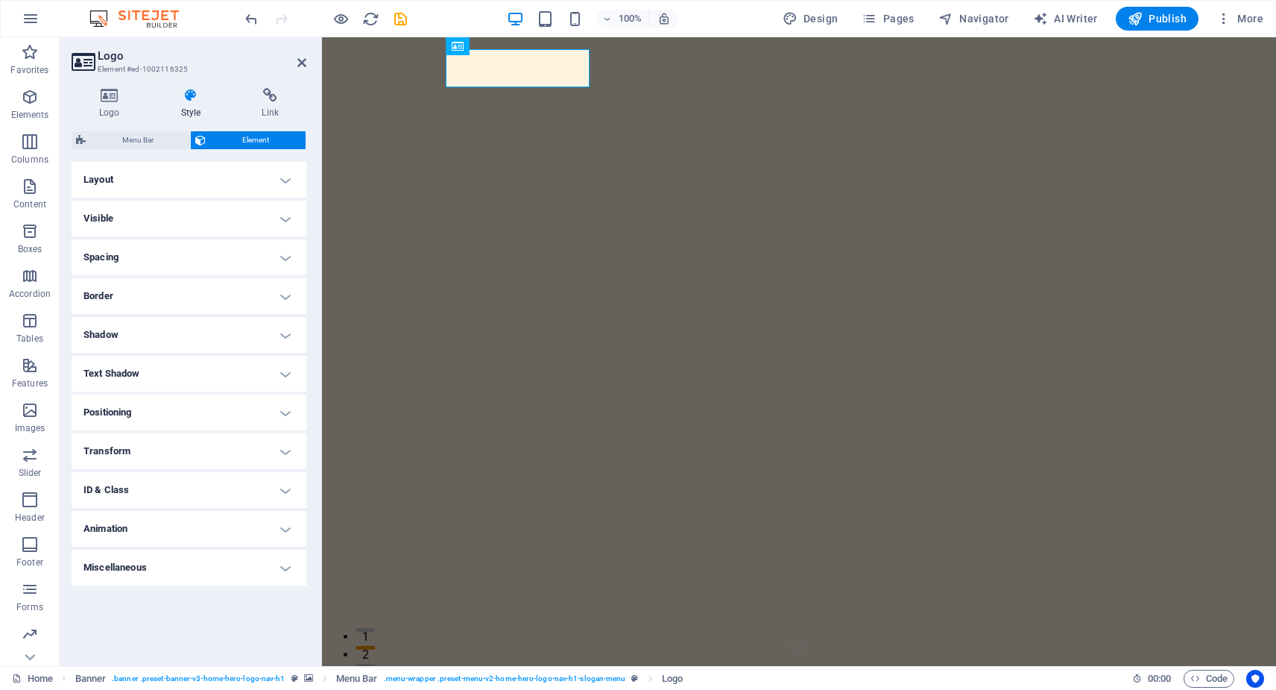
scroll to position [0, 0]
click at [113, 93] on icon at bounding box center [110, 95] width 76 height 15
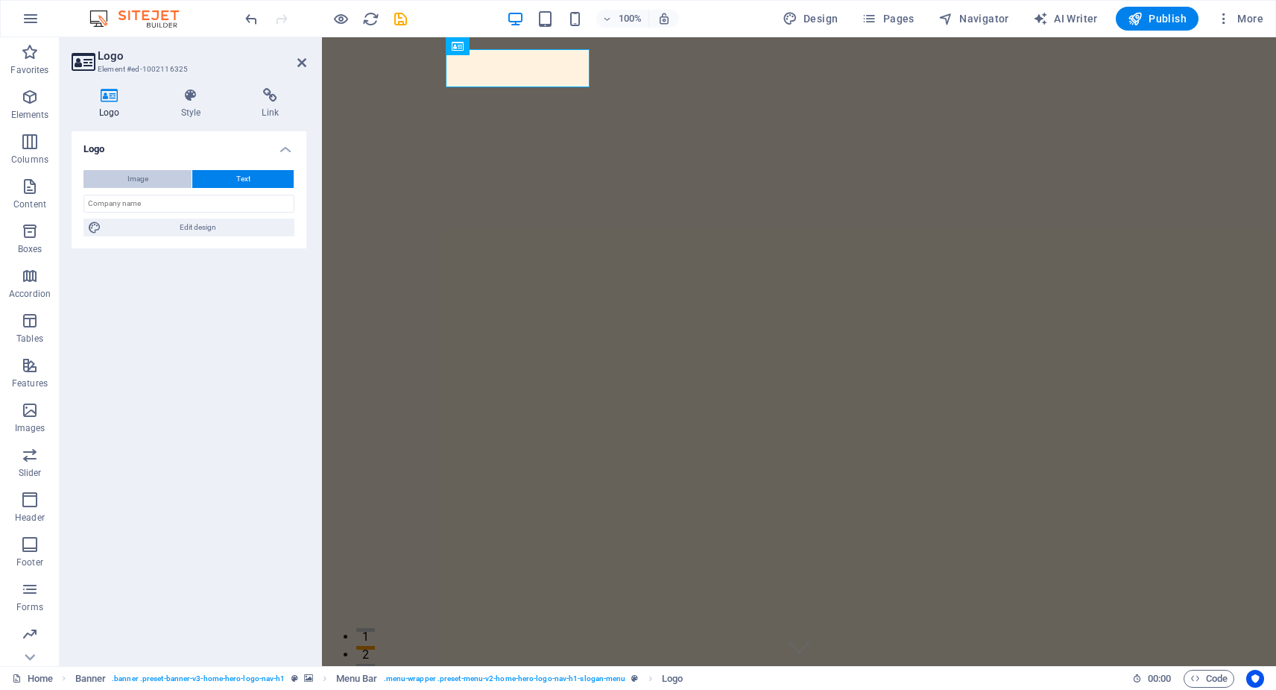
click at [149, 177] on button "Image" at bounding box center [137, 179] width 108 height 18
select select "DISABLED_OPTION_VALUE"
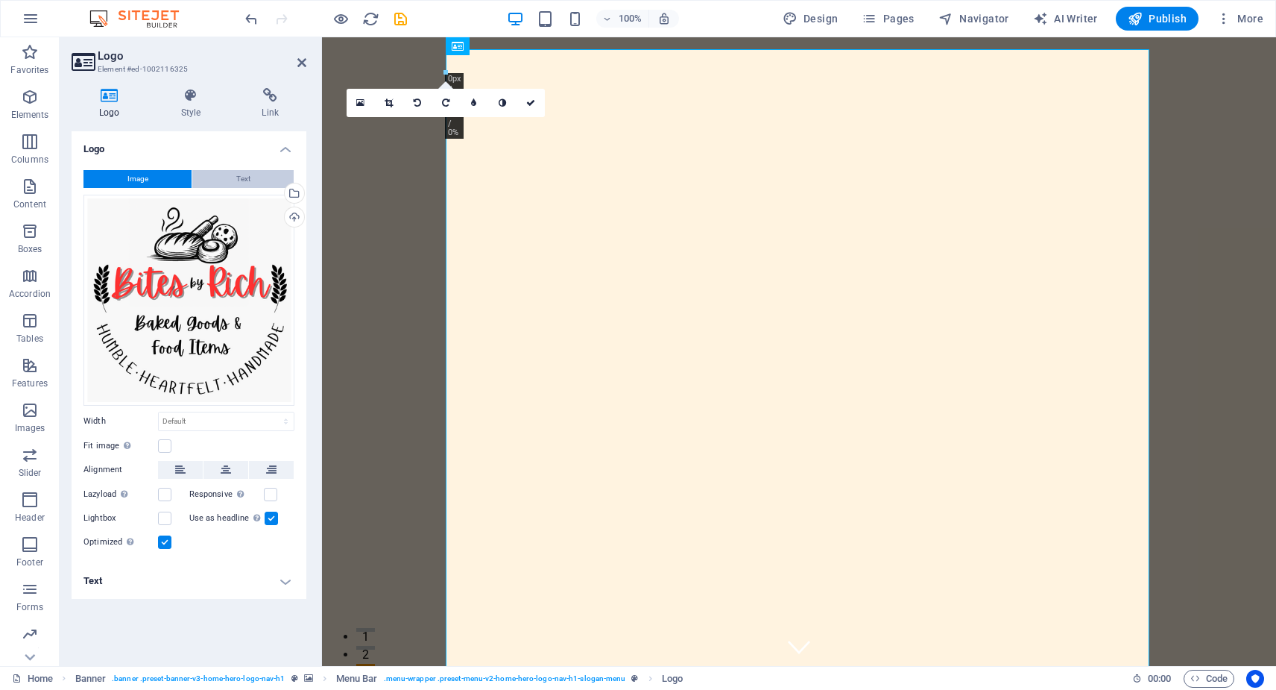
click at [216, 179] on button "Text" at bounding box center [242, 179] width 101 height 18
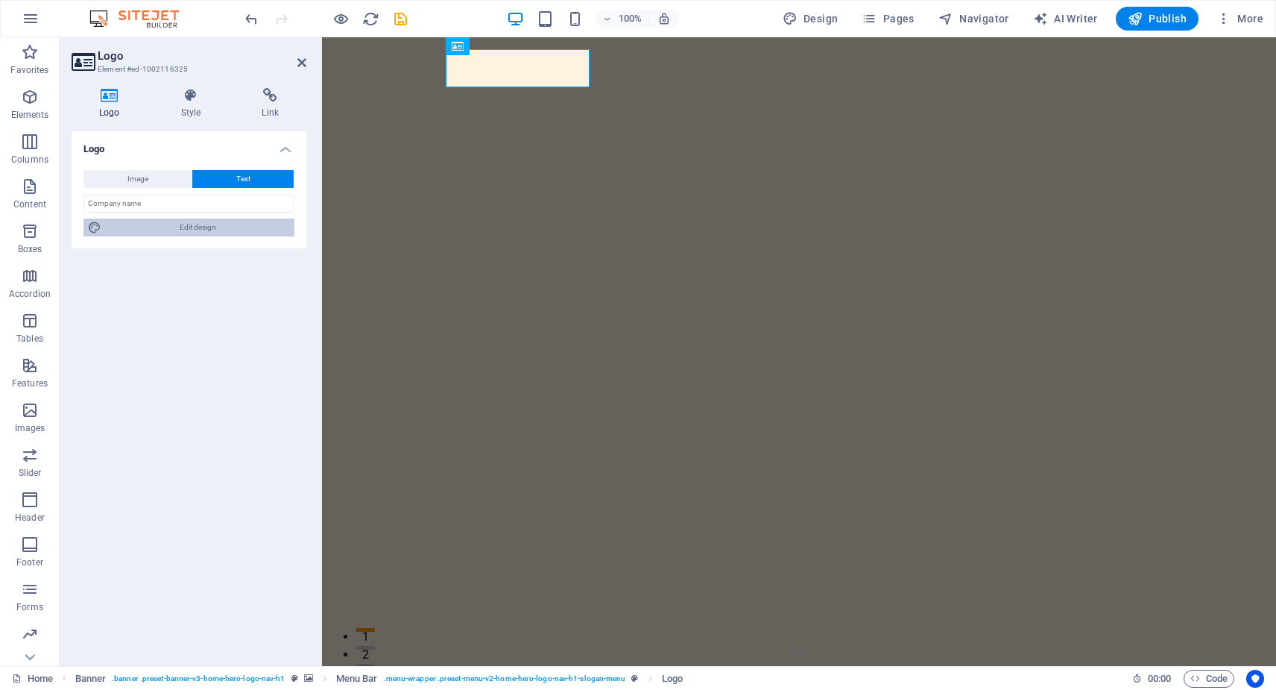
click at [168, 230] on span "Edit design" at bounding box center [198, 227] width 184 height 18
select select "px"
select select "200"
select select "px"
select select "rem"
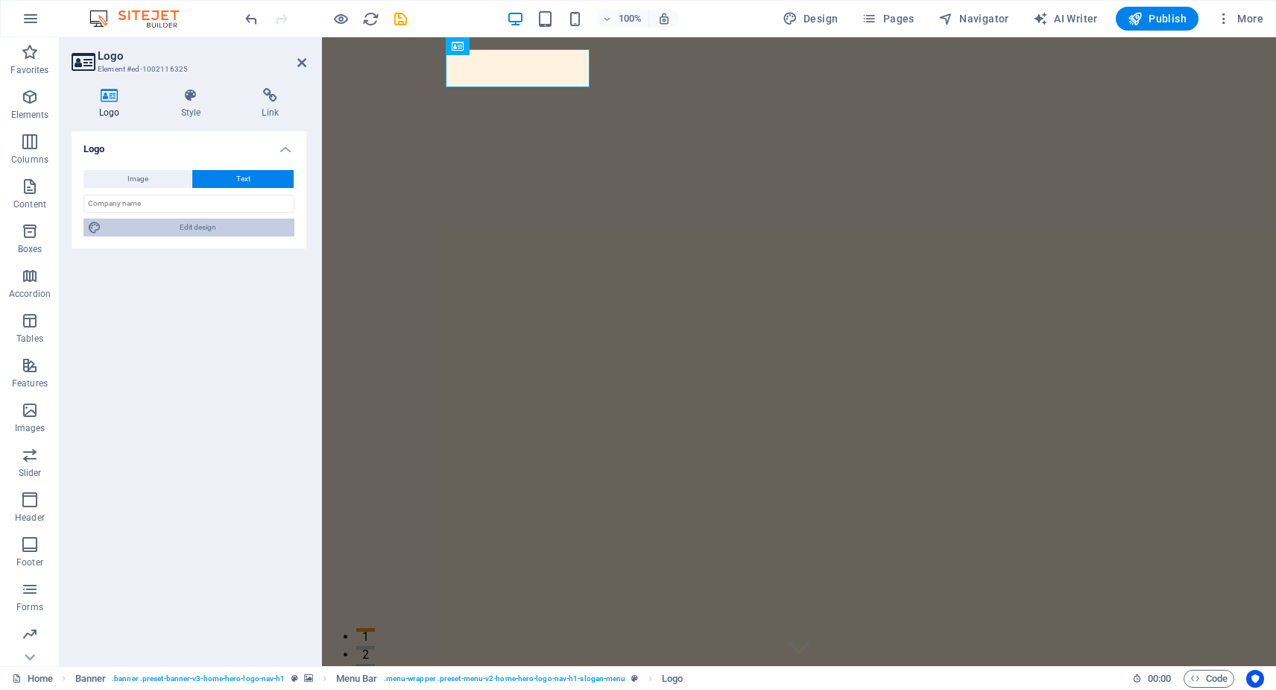
select select "700"
select select "px"
select select "rem"
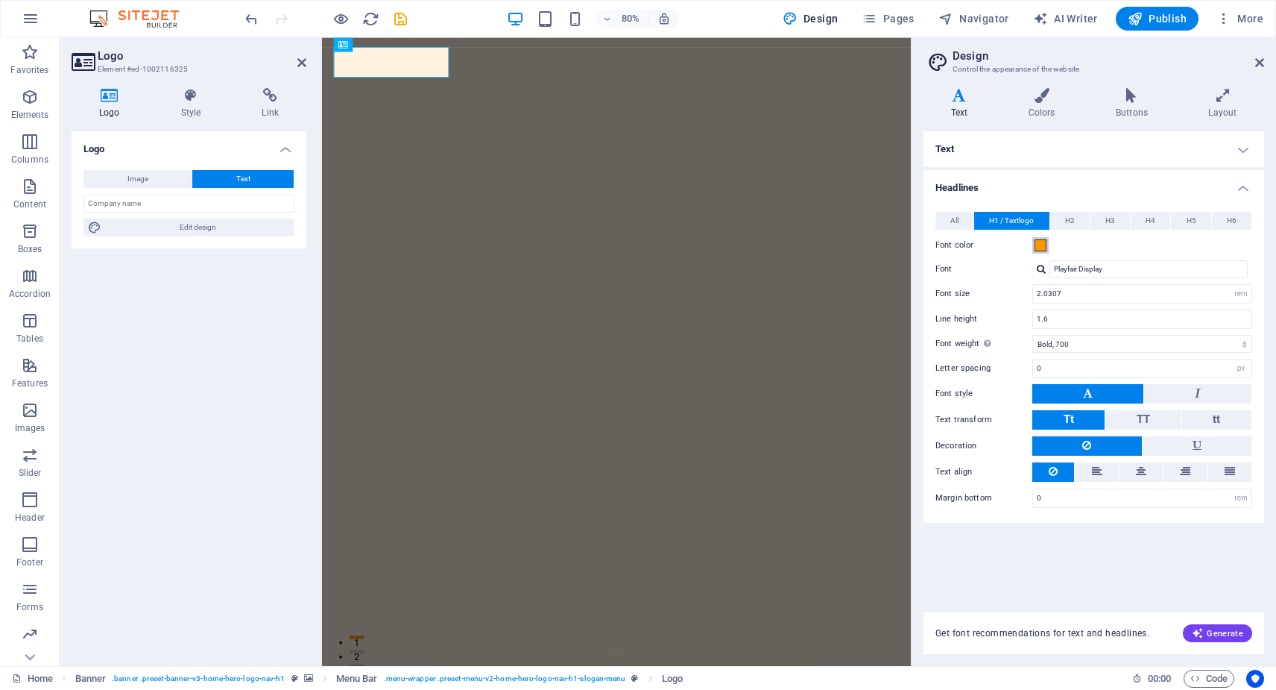
click at [1044, 247] on span at bounding box center [1041, 245] width 12 height 12
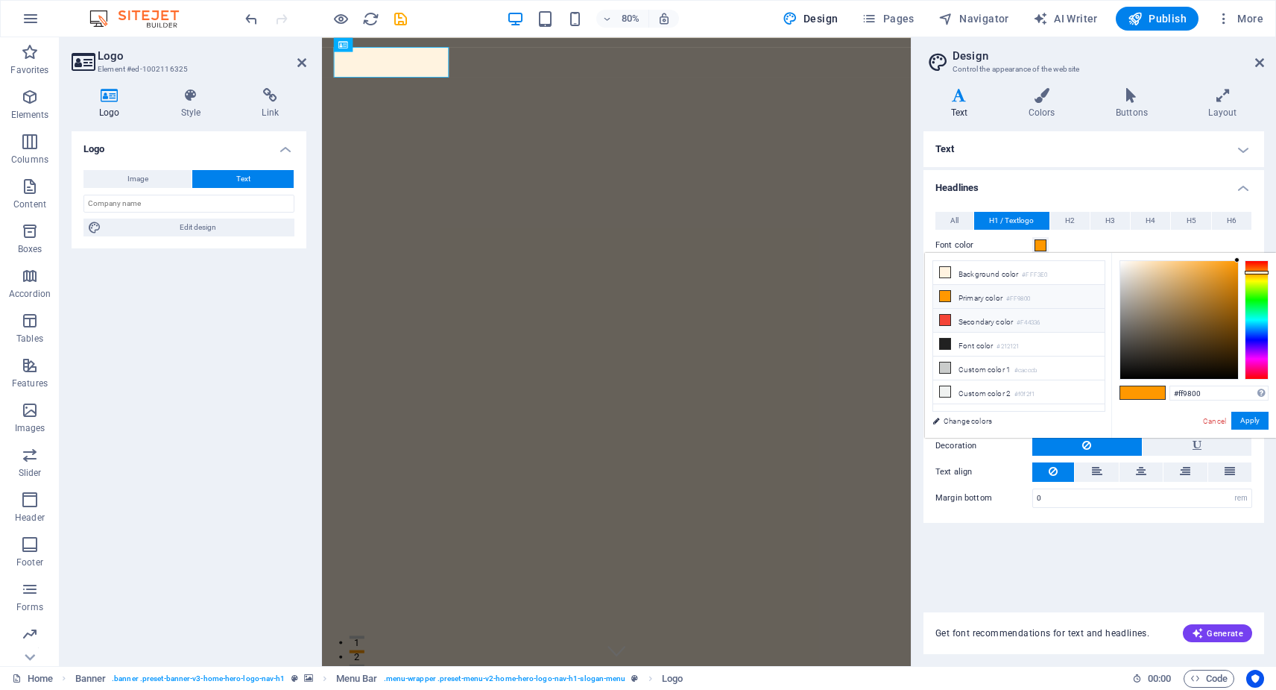
click at [988, 325] on li "Secondary color #F44336" at bounding box center [1018, 321] width 171 height 24
type input "#f44336"
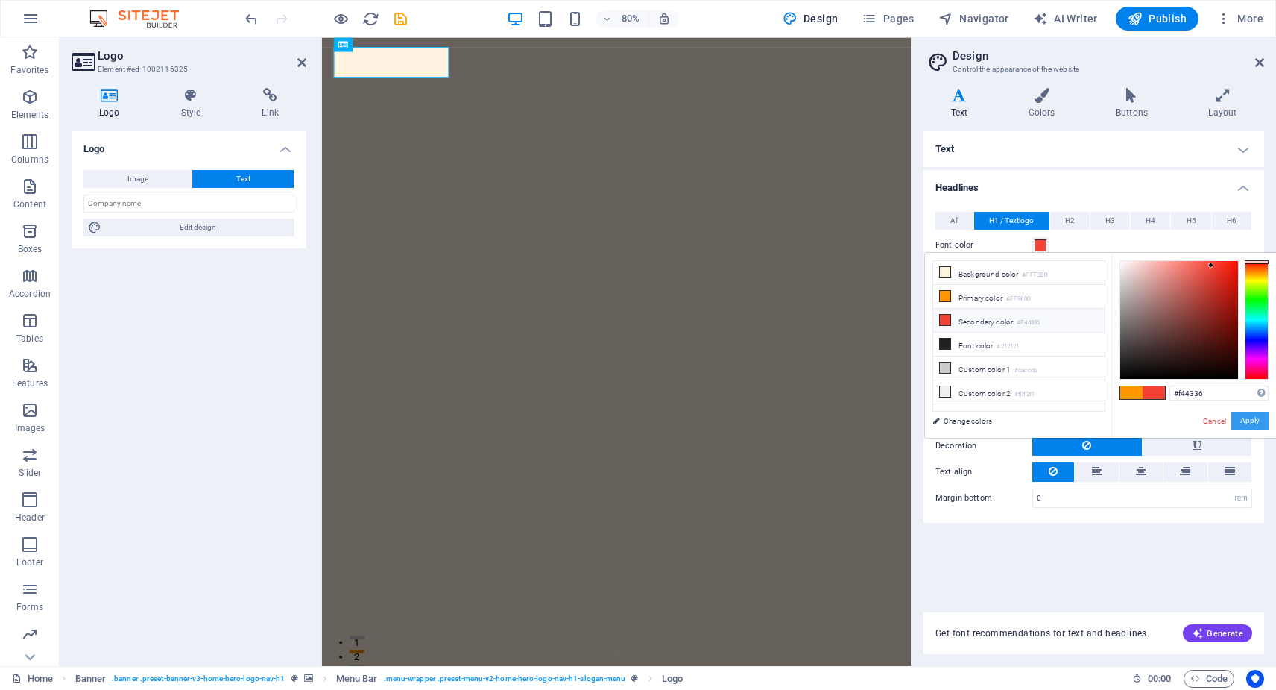
click at [1247, 423] on button "Apply" at bounding box center [1249, 420] width 37 height 18
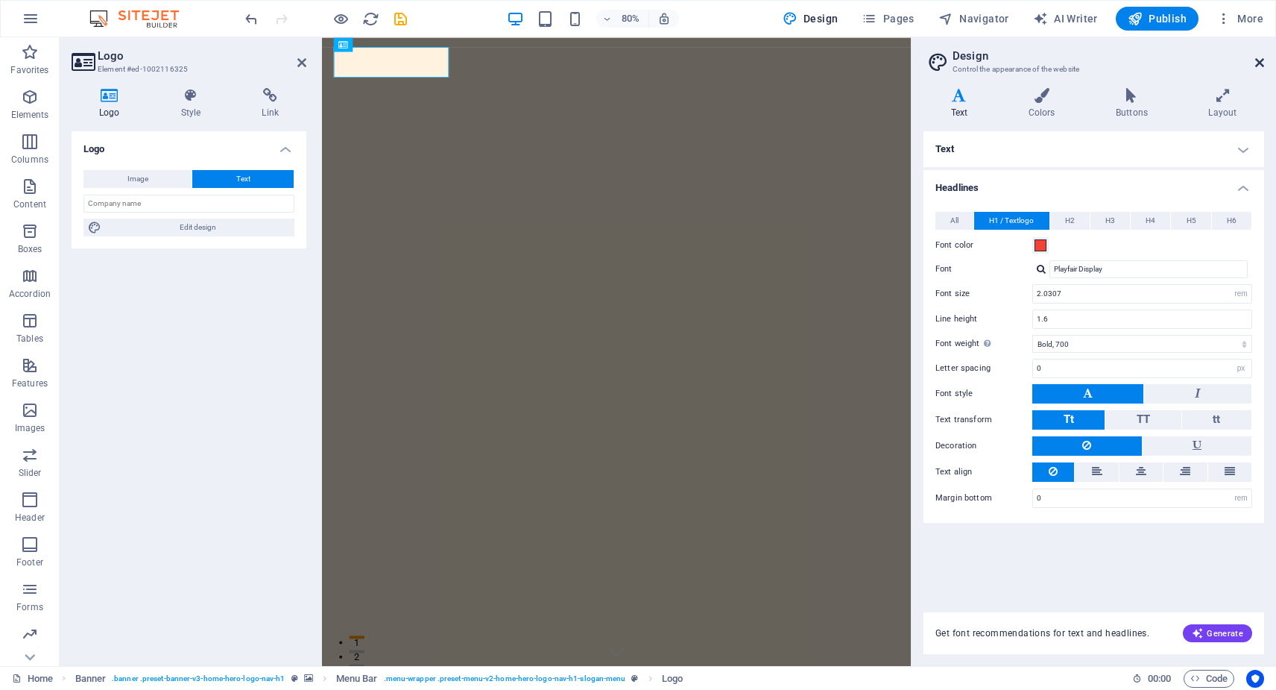
click at [1263, 63] on icon at bounding box center [1259, 63] width 9 height 12
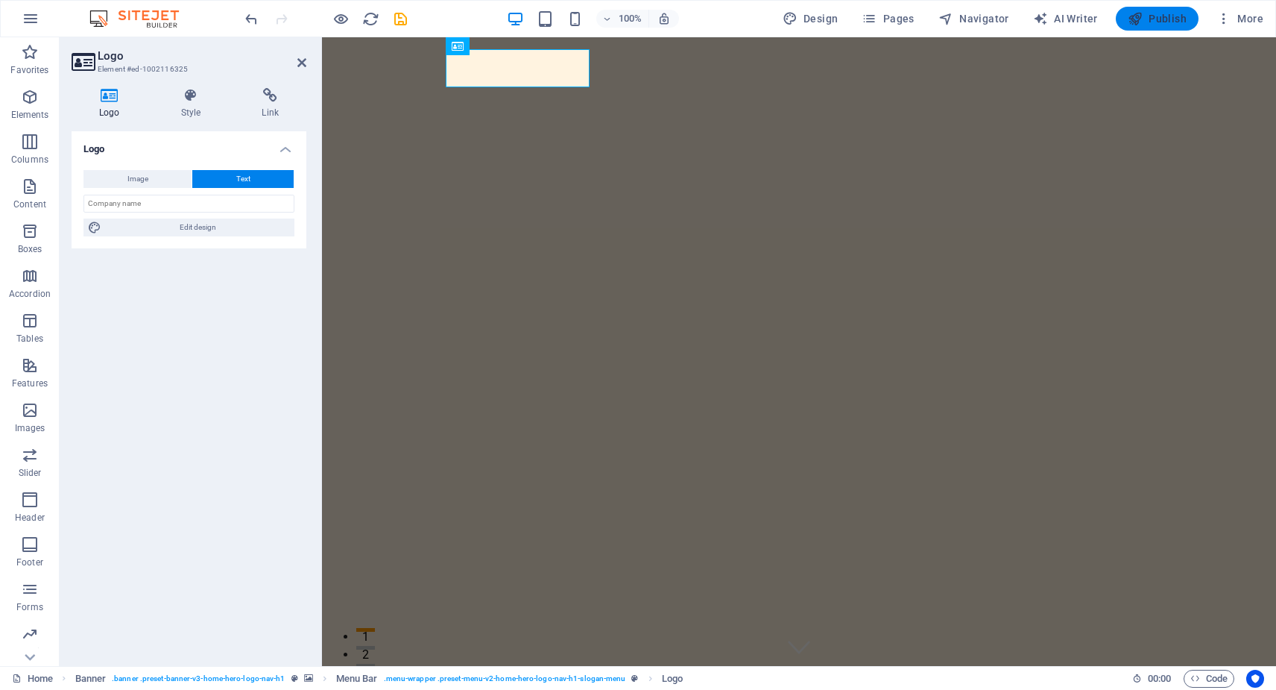
click at [1169, 18] on span "Publish" at bounding box center [1157, 18] width 59 height 15
